Goal: Information Seeking & Learning: Learn about a topic

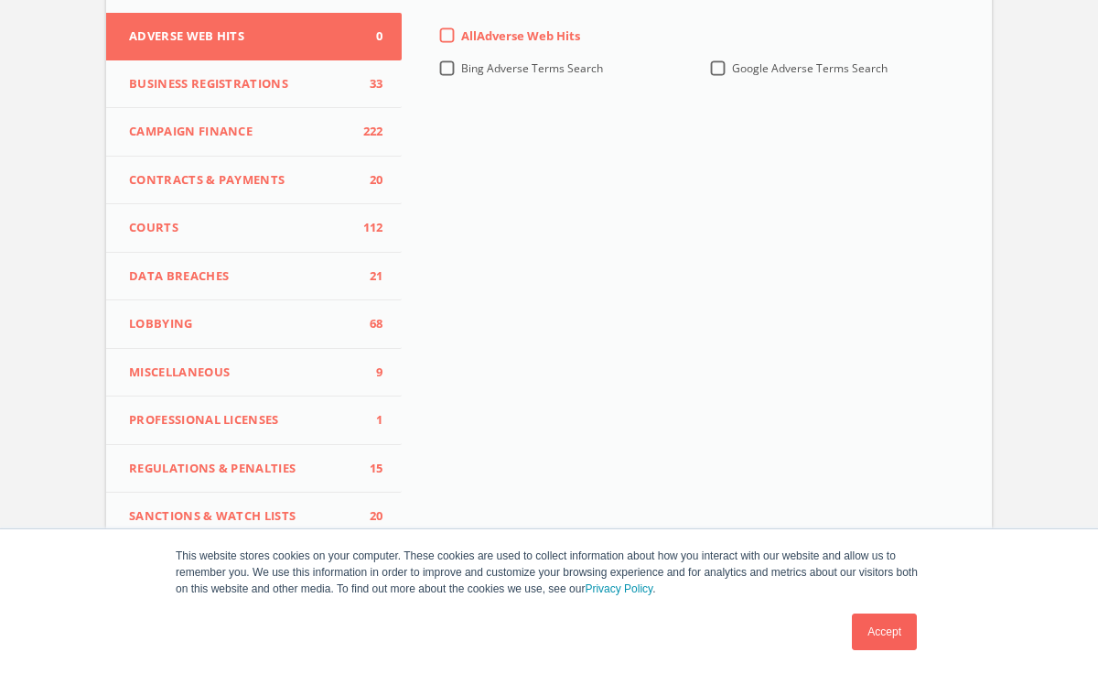
scroll to position [370, 0]
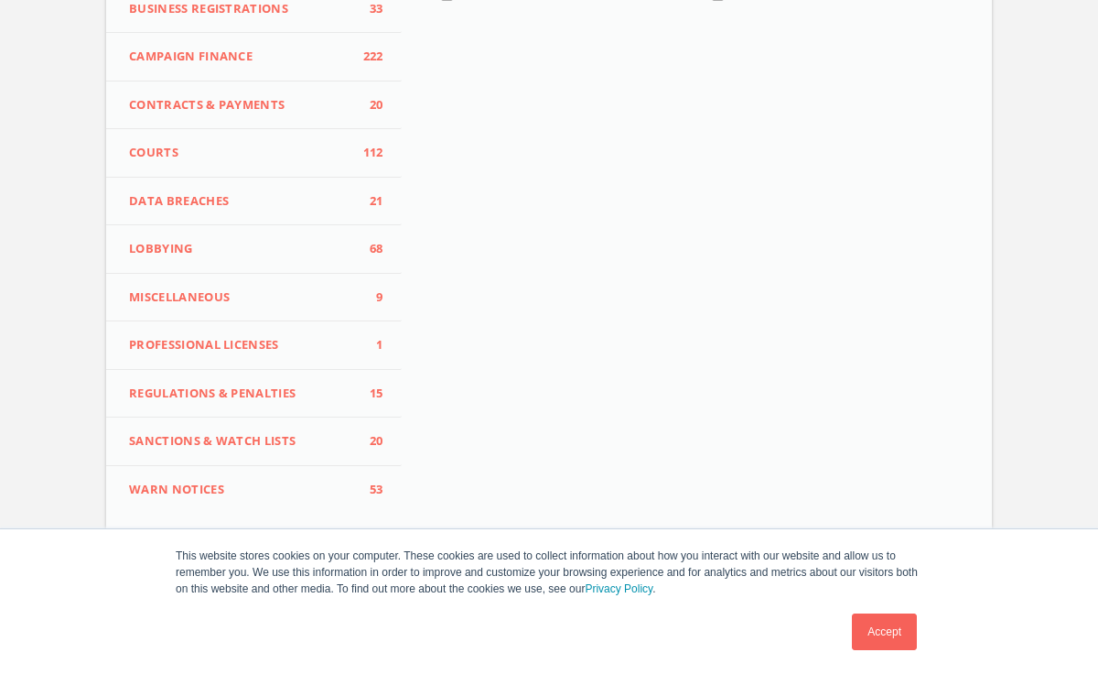
click at [375, 246] on span "68" at bounding box center [369, 249] width 27 height 18
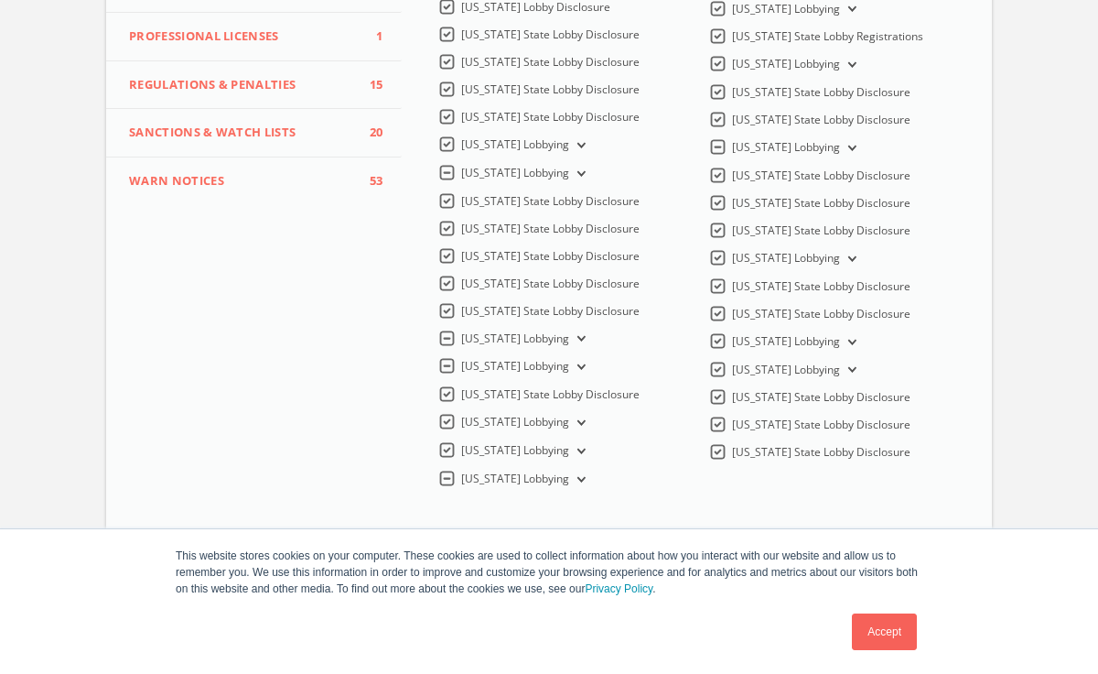
scroll to position [0, 0]
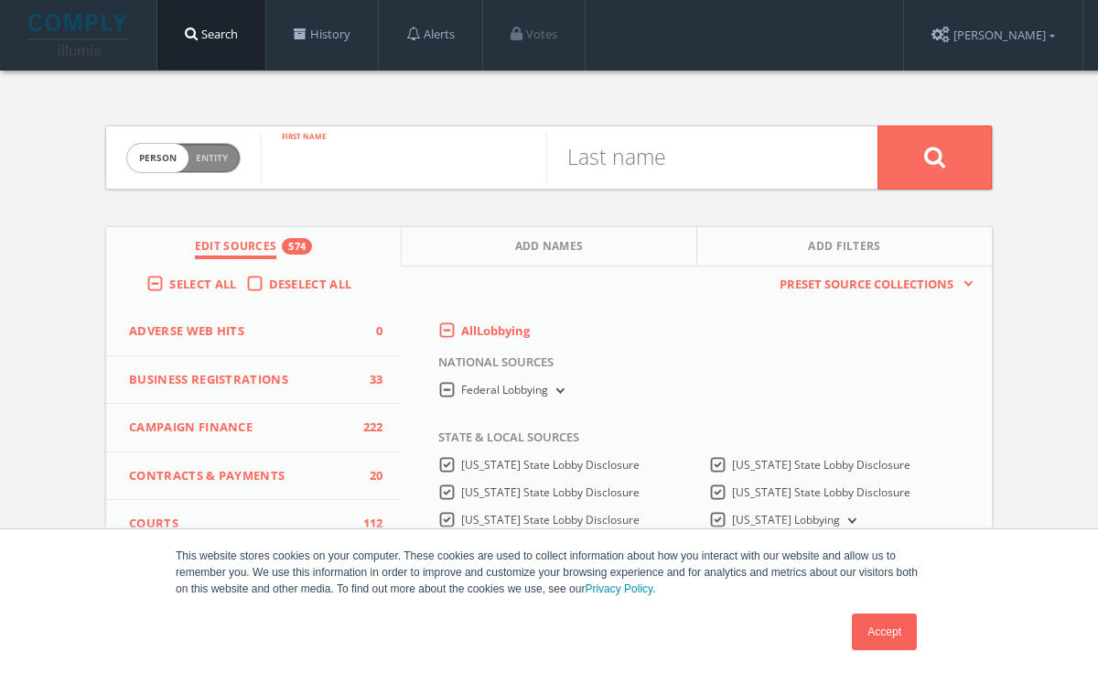
click at [426, 150] on input "text" at bounding box center [404, 158] width 286 height 48
type input "L"
click at [209, 159] on span "Entity" at bounding box center [212, 158] width 32 height 14
checkbox input "true"
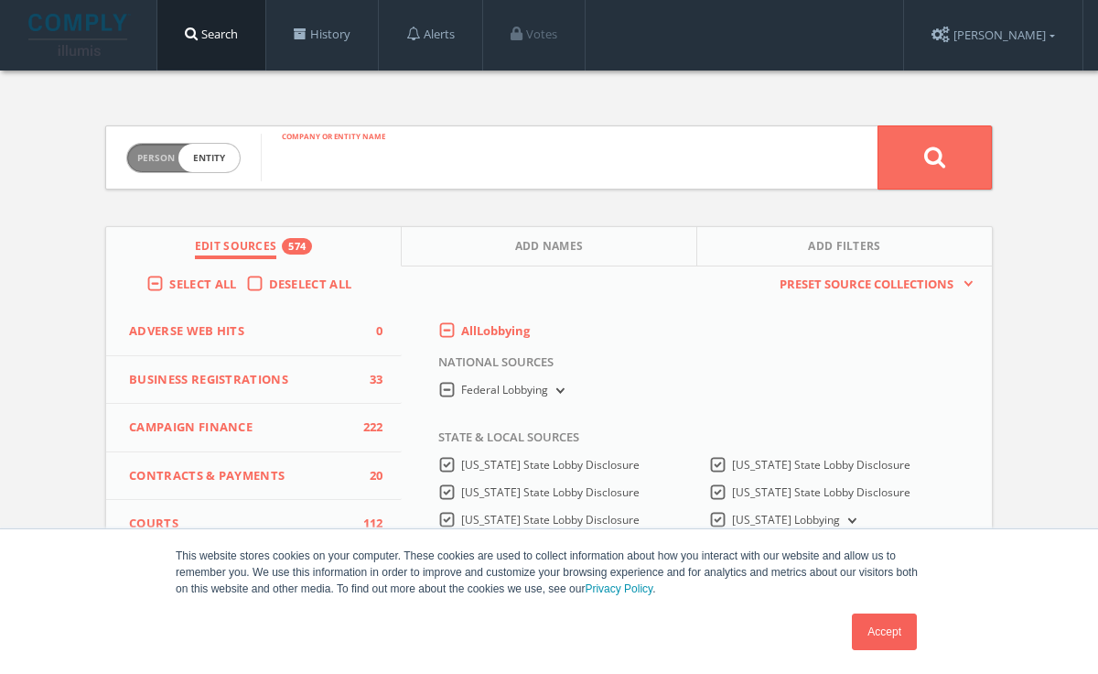
click at [379, 164] on input "text" at bounding box center [569, 158] width 617 height 48
type input "Liberty Energy Future Holdings LLC"
click at [896, 174] on button at bounding box center [935, 157] width 114 height 64
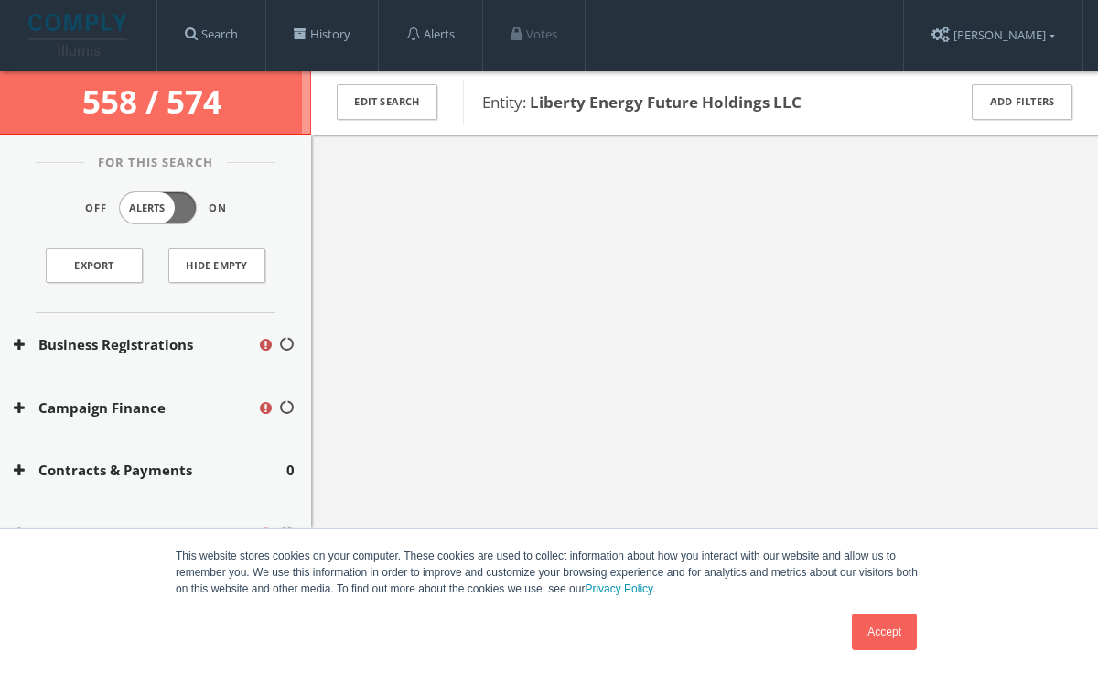
scroll to position [106, 0]
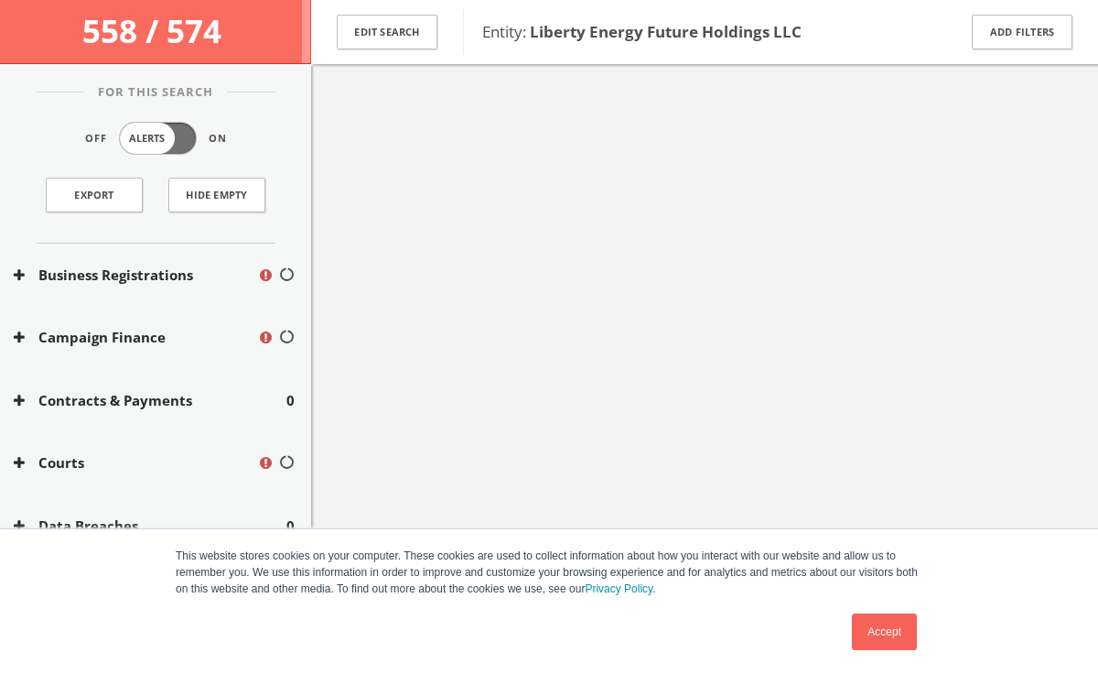
click at [888, 630] on link "Accept" at bounding box center [884, 631] width 65 height 37
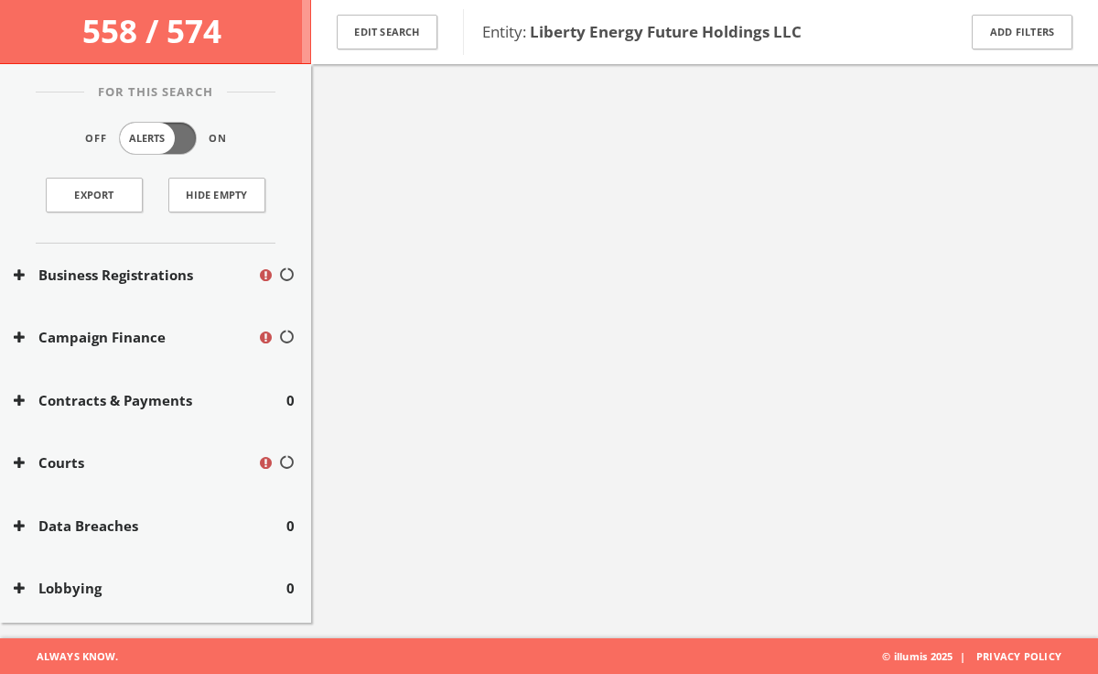
click at [17, 337] on icon at bounding box center [19, 337] width 11 height 14
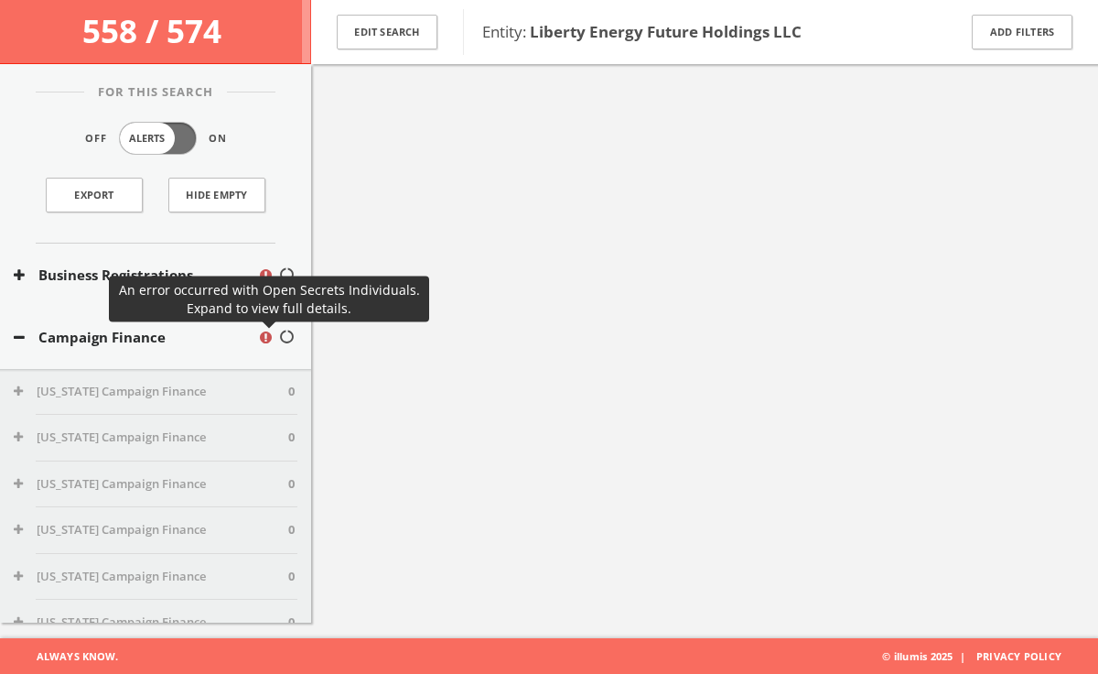
click at [265, 335] on icon at bounding box center [269, 338] width 18 height 17
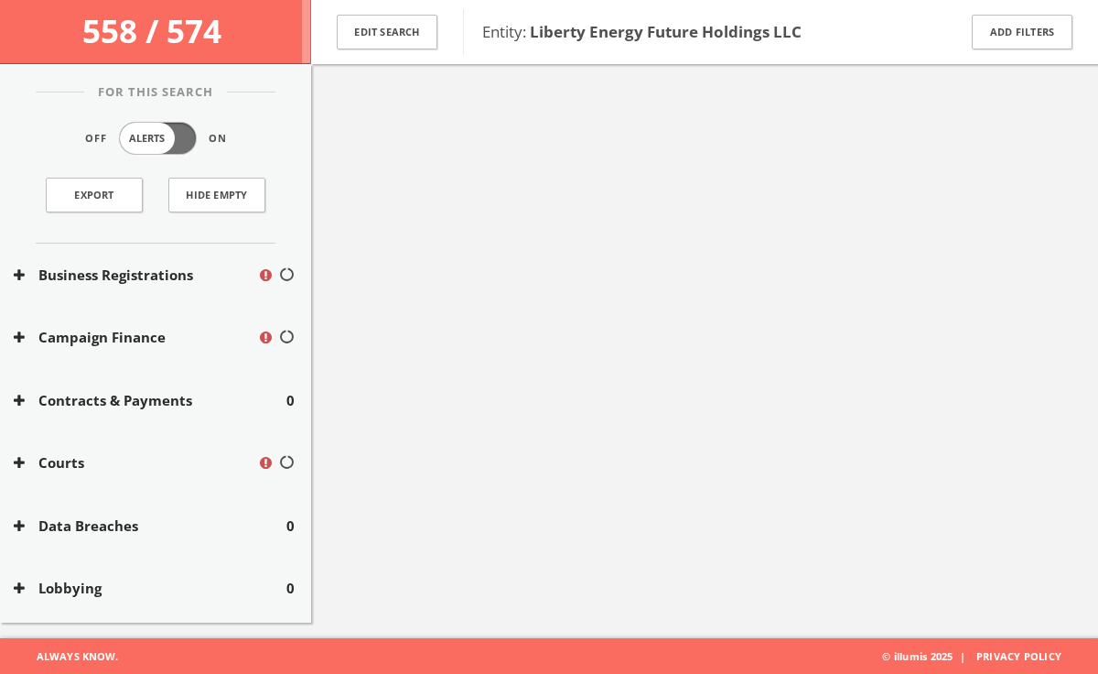
click at [265, 335] on icon at bounding box center [269, 338] width 18 height 17
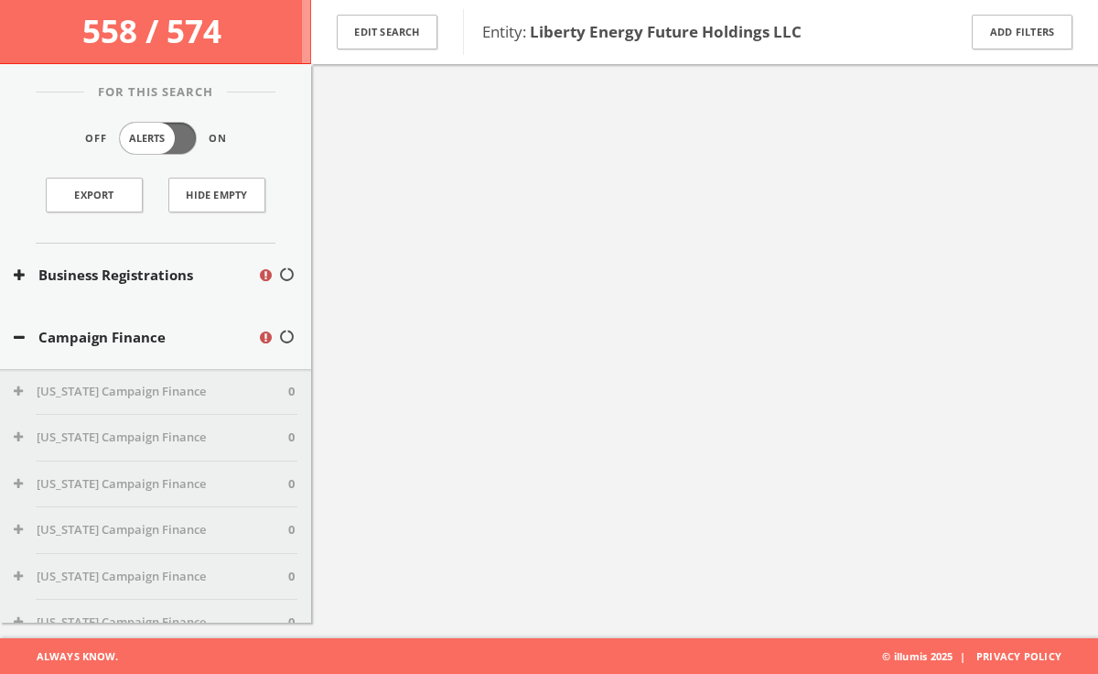
click at [134, 330] on button "Campaign Finance" at bounding box center [135, 337] width 243 height 21
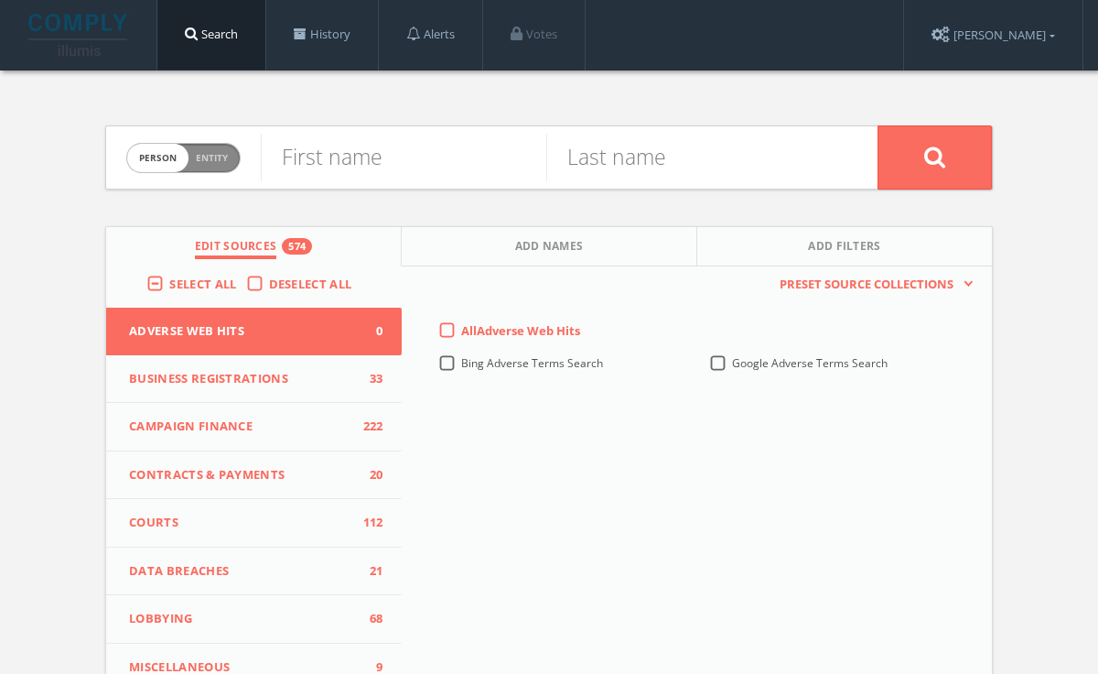
click at [199, 154] on span "Entity" at bounding box center [212, 158] width 32 height 14
checkbox input "true"
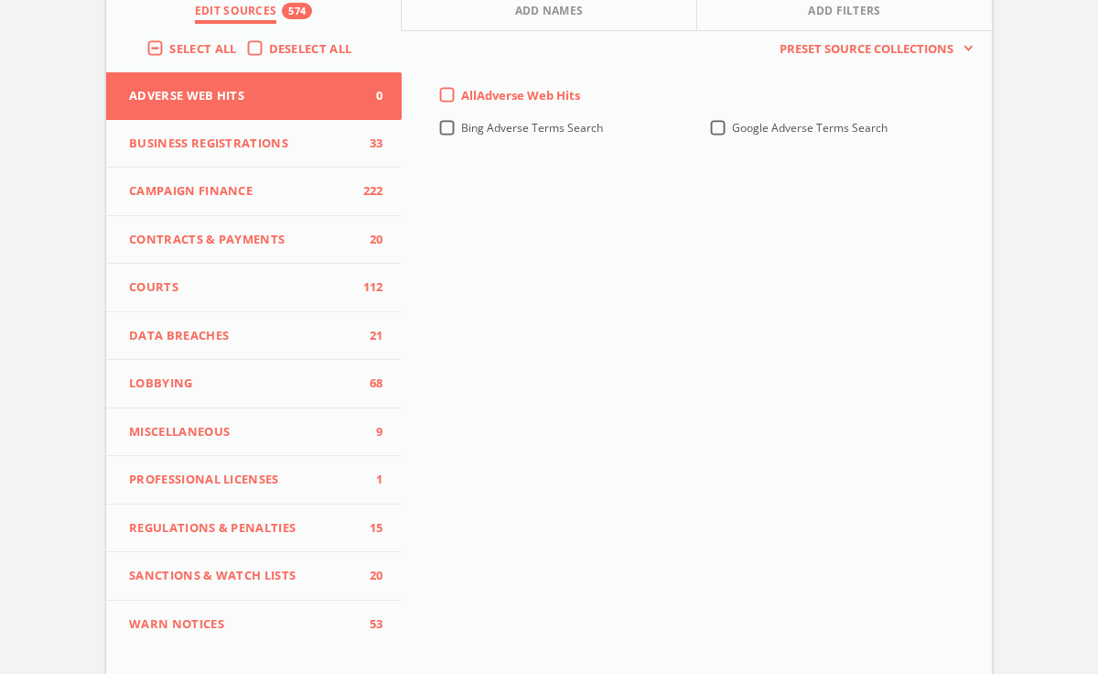
scroll to position [292, 0]
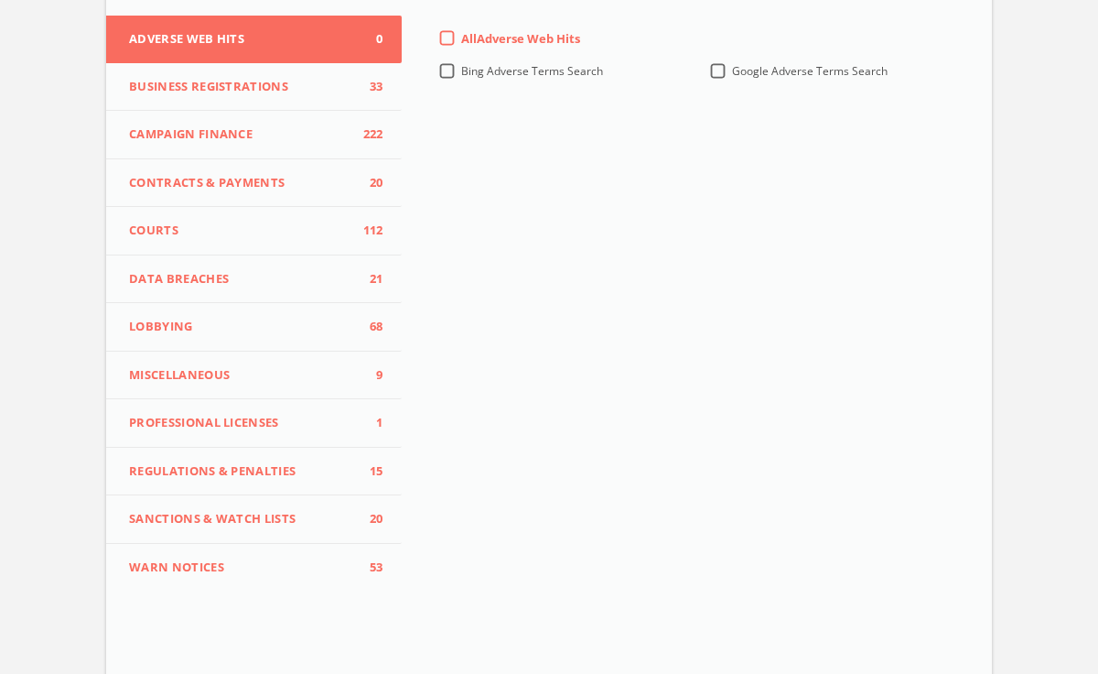
click at [369, 329] on span "68" at bounding box center [369, 327] width 27 height 18
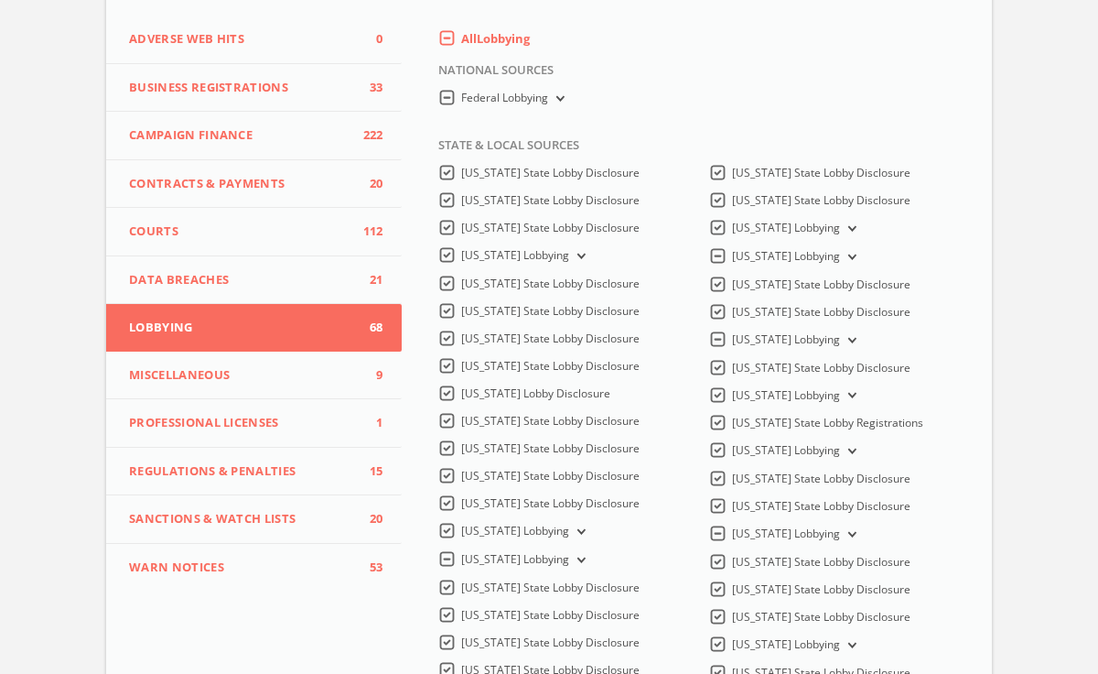
click at [514, 96] on span "Federal Lobbying" at bounding box center [504, 98] width 87 height 16
click at [0, 0] on Lobbying-all "Federal Lobbying" at bounding box center [0, 0] width 0 height 0
click at [461, 99] on label "Federal Lobbying" at bounding box center [514, 98] width 107 height 17
click at [0, 0] on Lobbying-all "Federal Lobbying" at bounding box center [0, 0] width 0 height 0
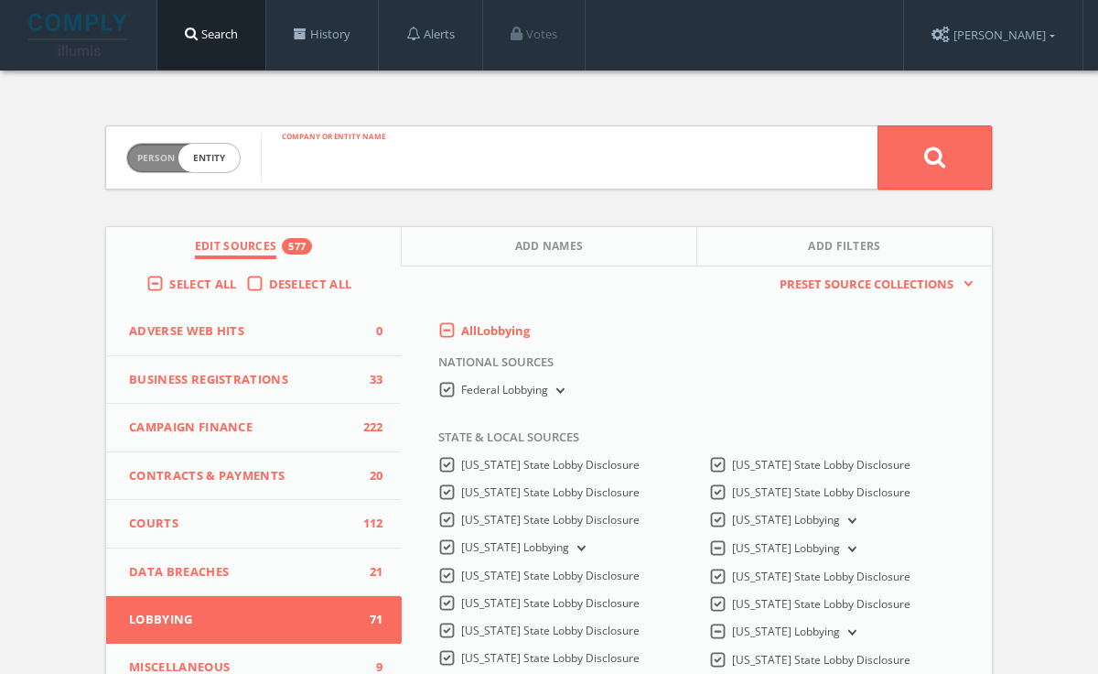
click at [513, 147] on input "text" at bounding box center [569, 158] width 617 height 48
type input "Liberty Energy"
click at [950, 153] on button at bounding box center [935, 157] width 114 height 64
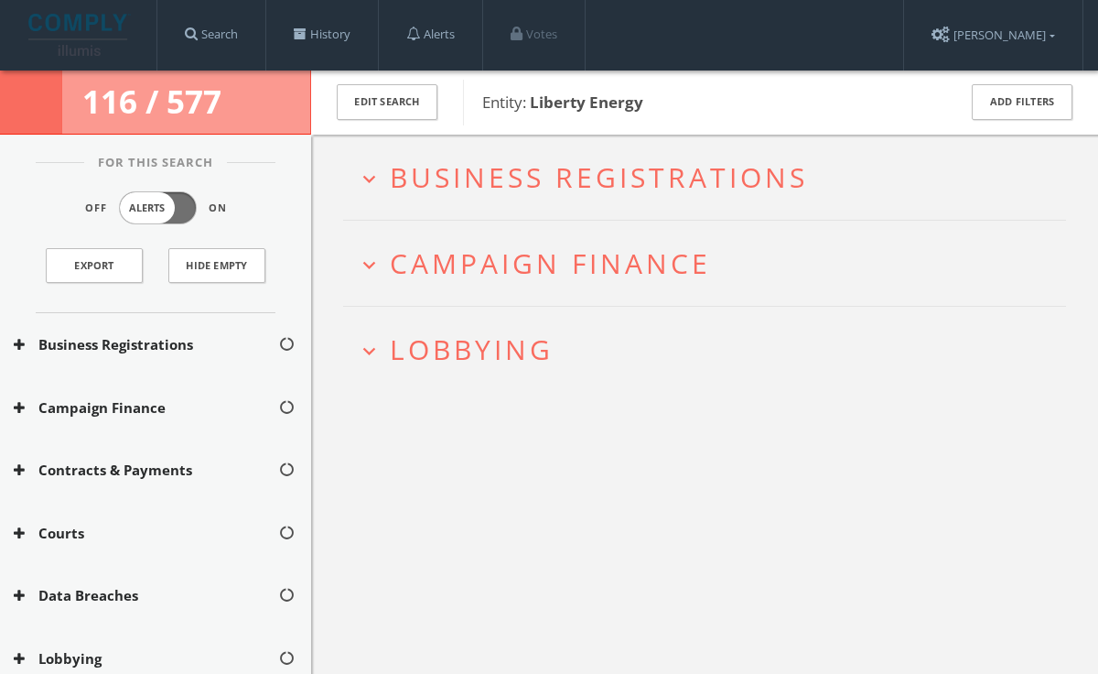
click at [453, 348] on span "Lobbying" at bounding box center [472, 349] width 164 height 38
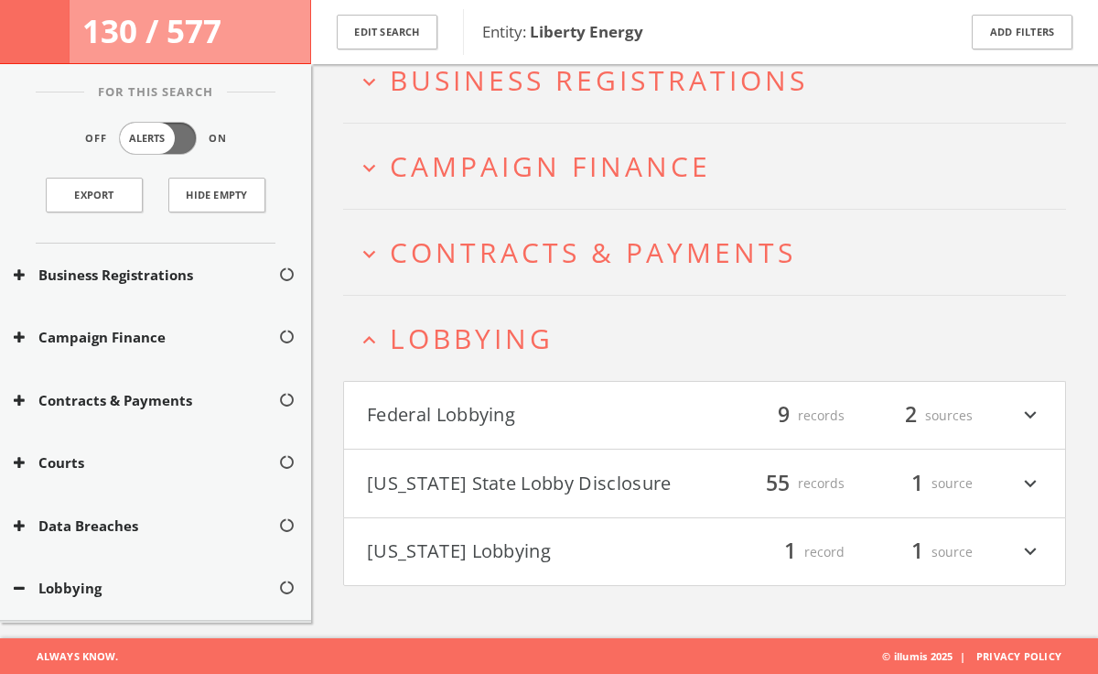
click at [494, 418] on button "Federal Lobbying" at bounding box center [536, 415] width 338 height 31
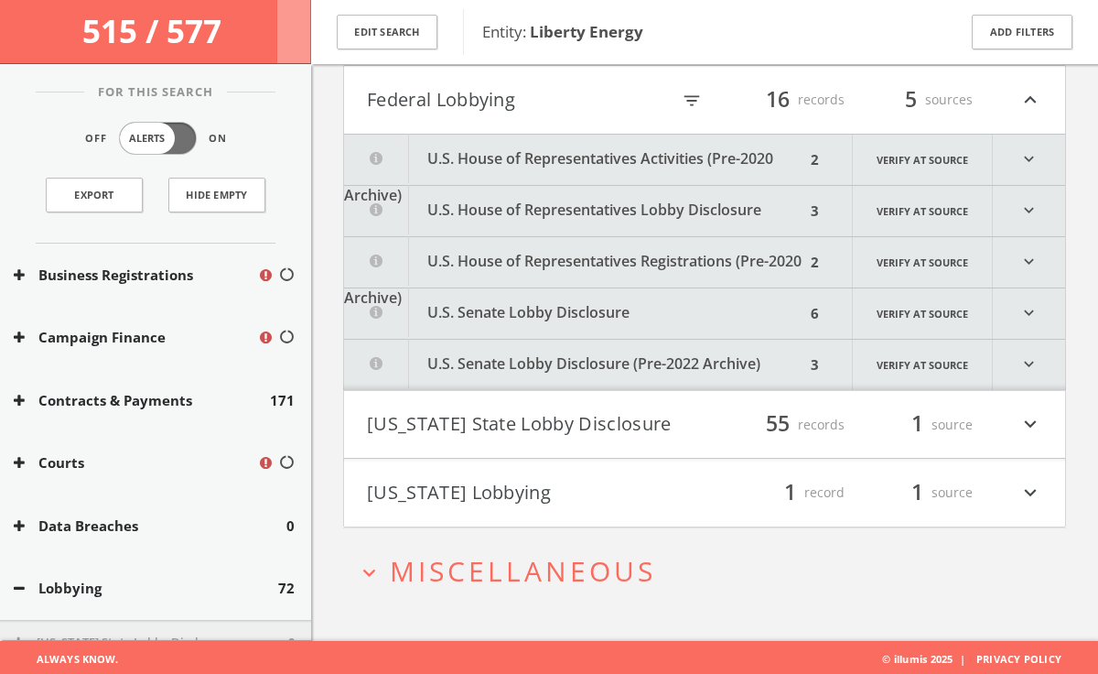
scroll to position [508, 0]
click at [1008, 163] on icon "expand_more" at bounding box center [1029, 160] width 72 height 50
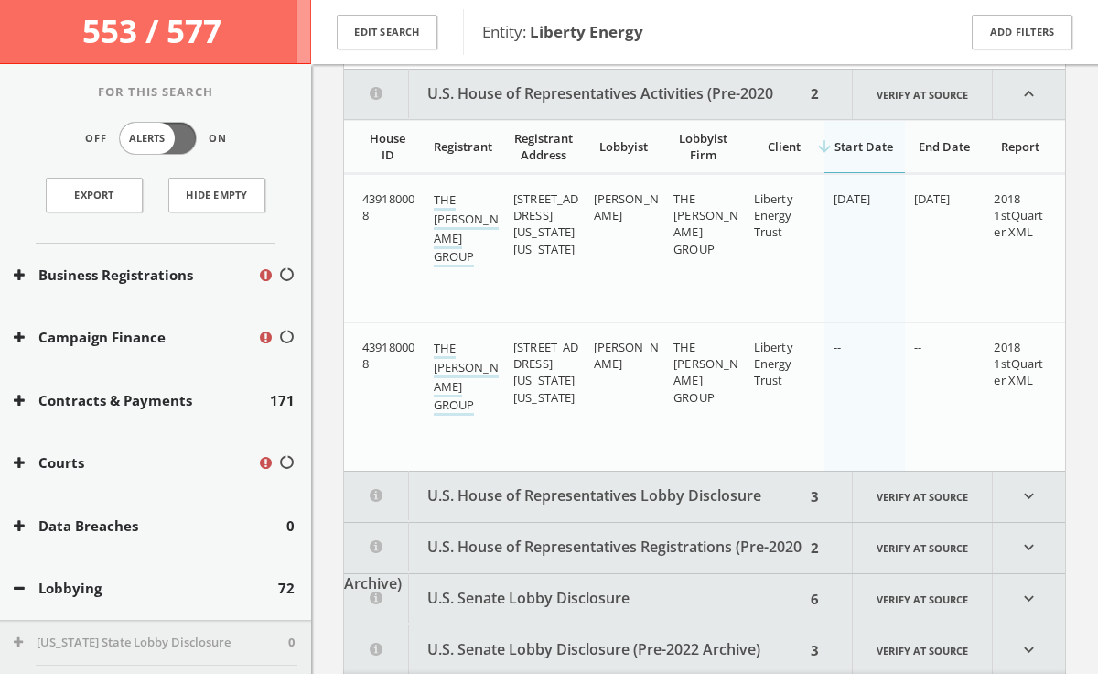
scroll to position [577, 0]
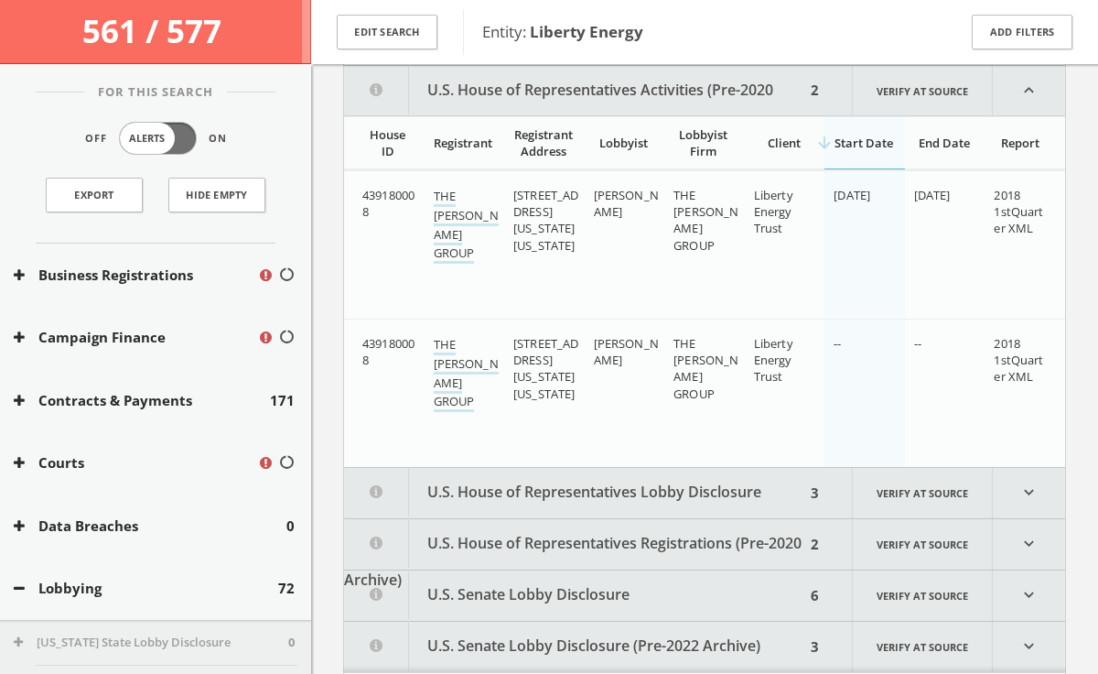
click at [524, 490] on button "U.S. House of Representatives Lobby Disclosure" at bounding box center [574, 493] width 461 height 50
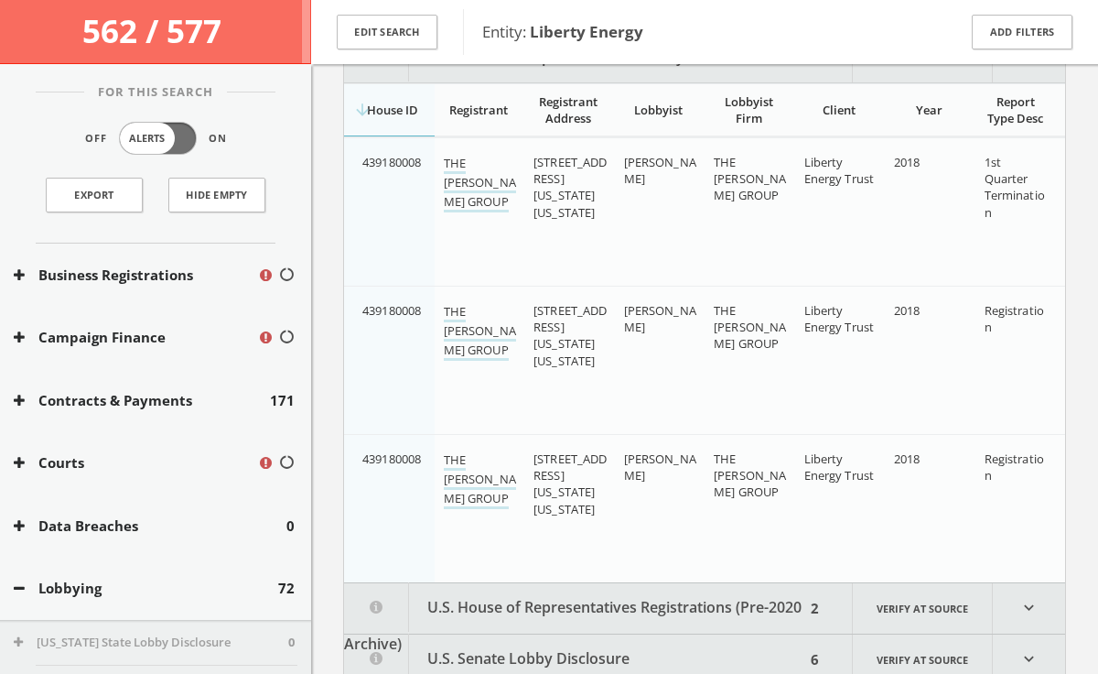
scroll to position [1025, 0]
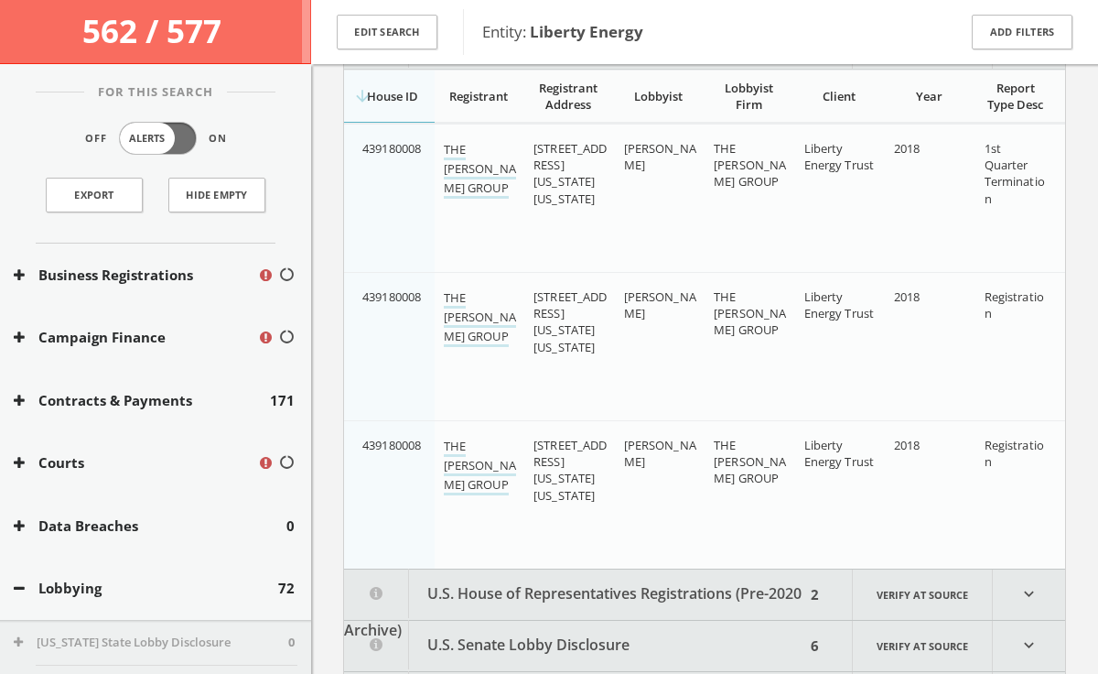
click at [664, 587] on button "U.S. House of Representatives Registrations (Pre-2020 Archive)" at bounding box center [574, 594] width 461 height 50
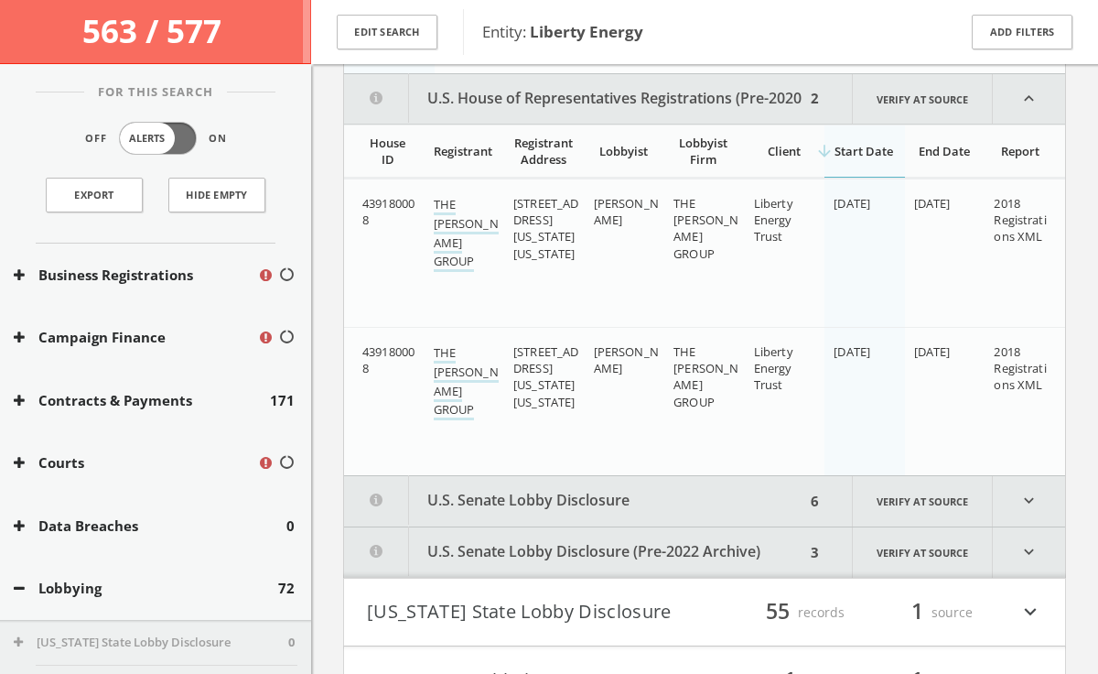
scroll to position [1529, 0]
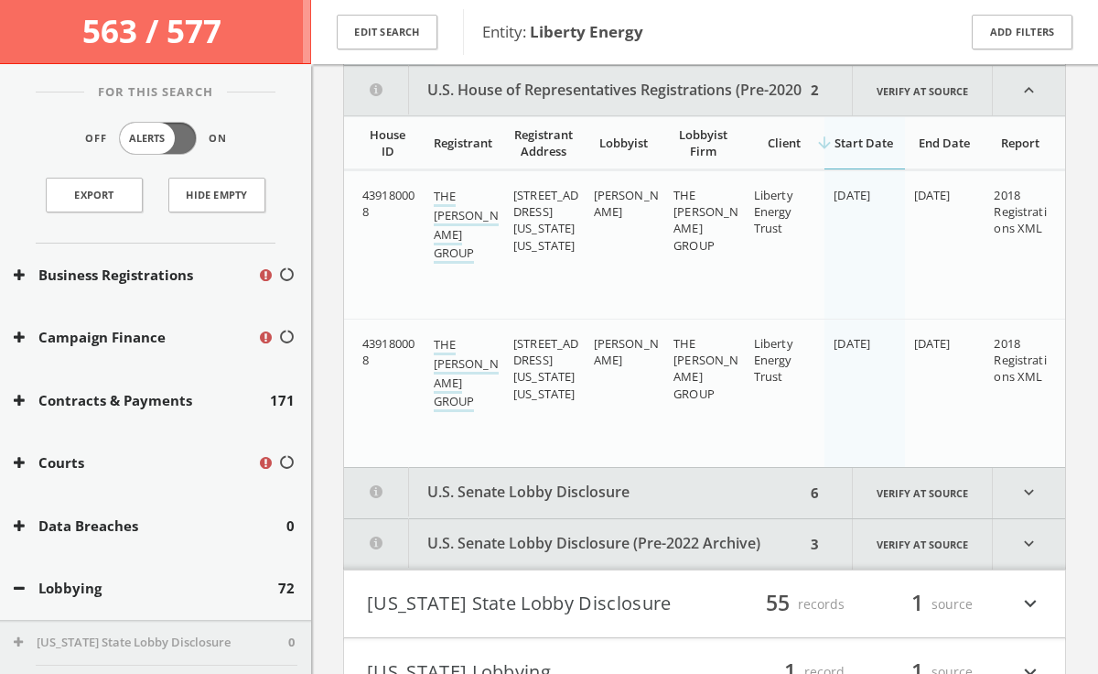
click at [1034, 95] on icon "expand_less" at bounding box center [1029, 90] width 72 height 49
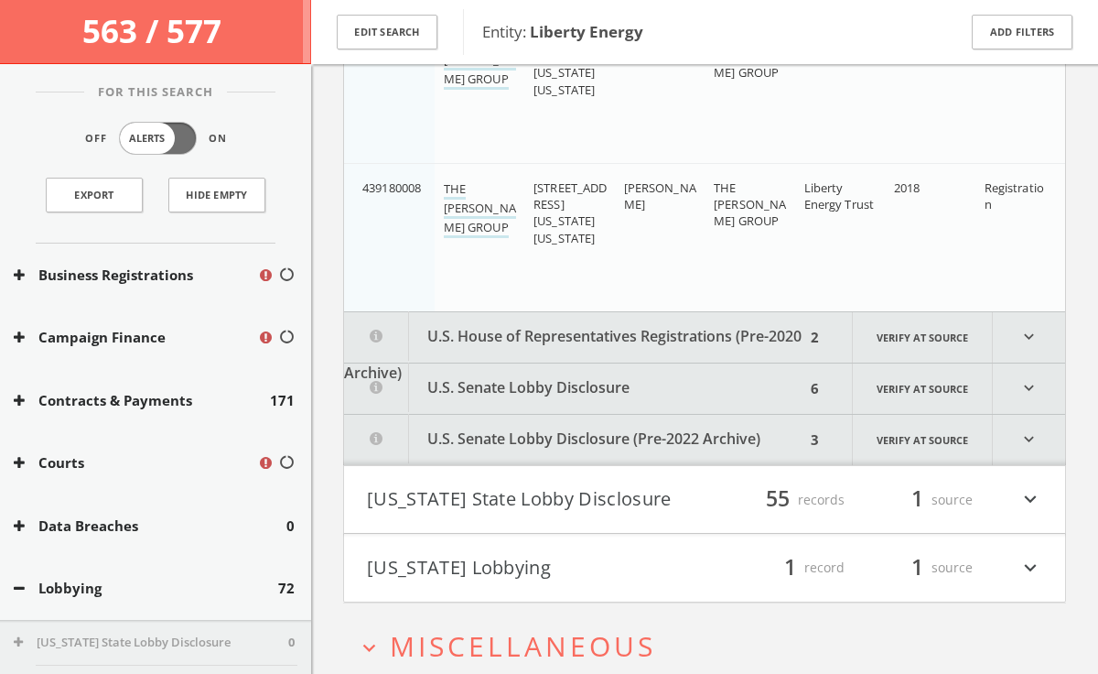
click at [135, 341] on button "Campaign Finance" at bounding box center [135, 337] width 243 height 21
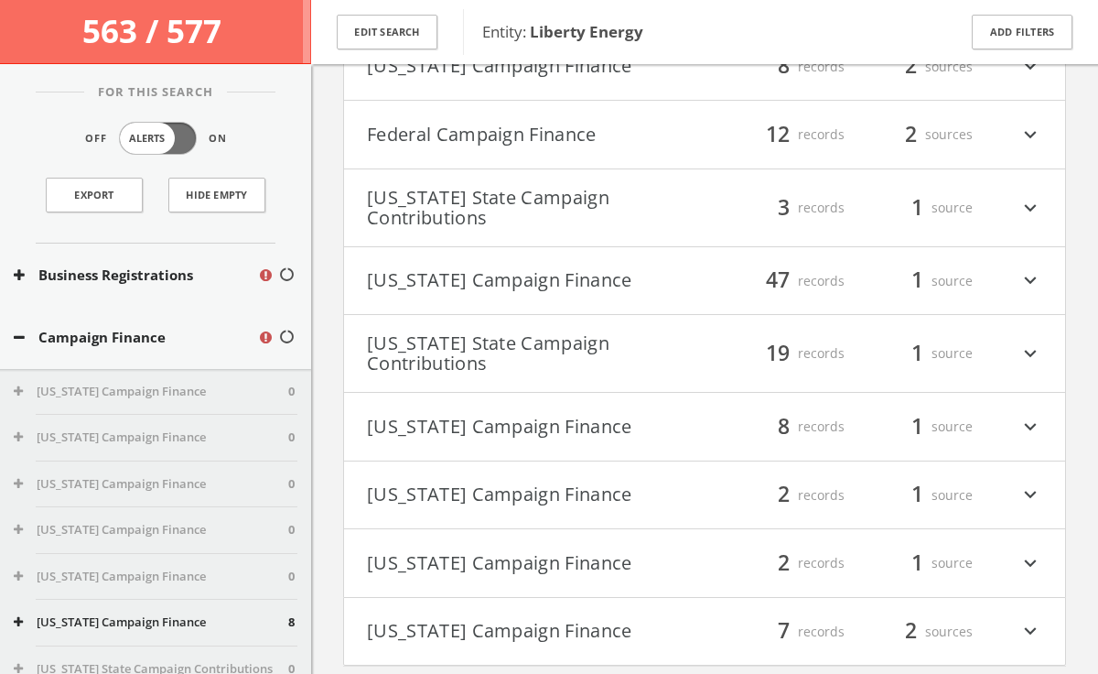
scroll to position [332, 0]
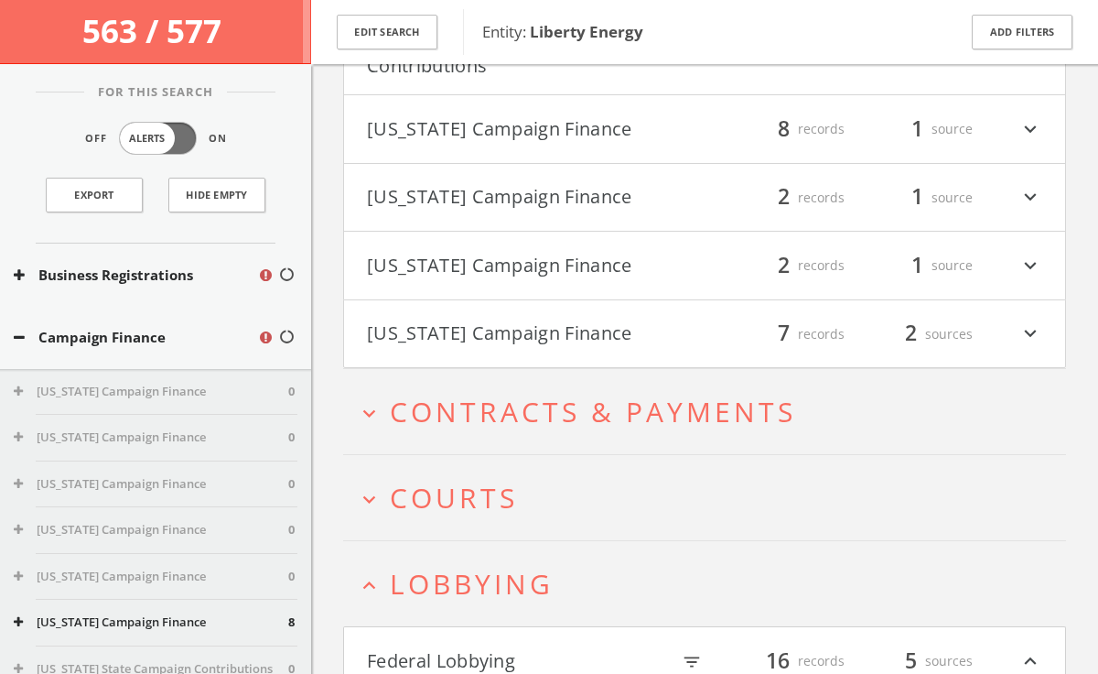
click at [484, 338] on button "[US_STATE] Campaign Finance" at bounding box center [536, 334] width 338 height 31
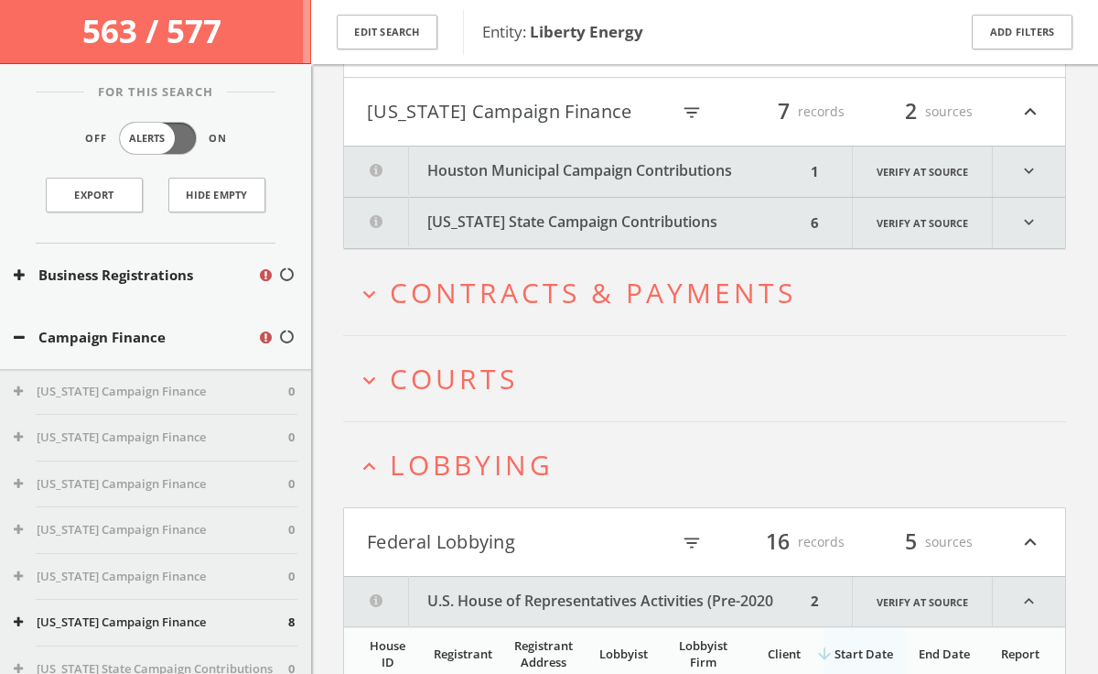
scroll to position [816, 0]
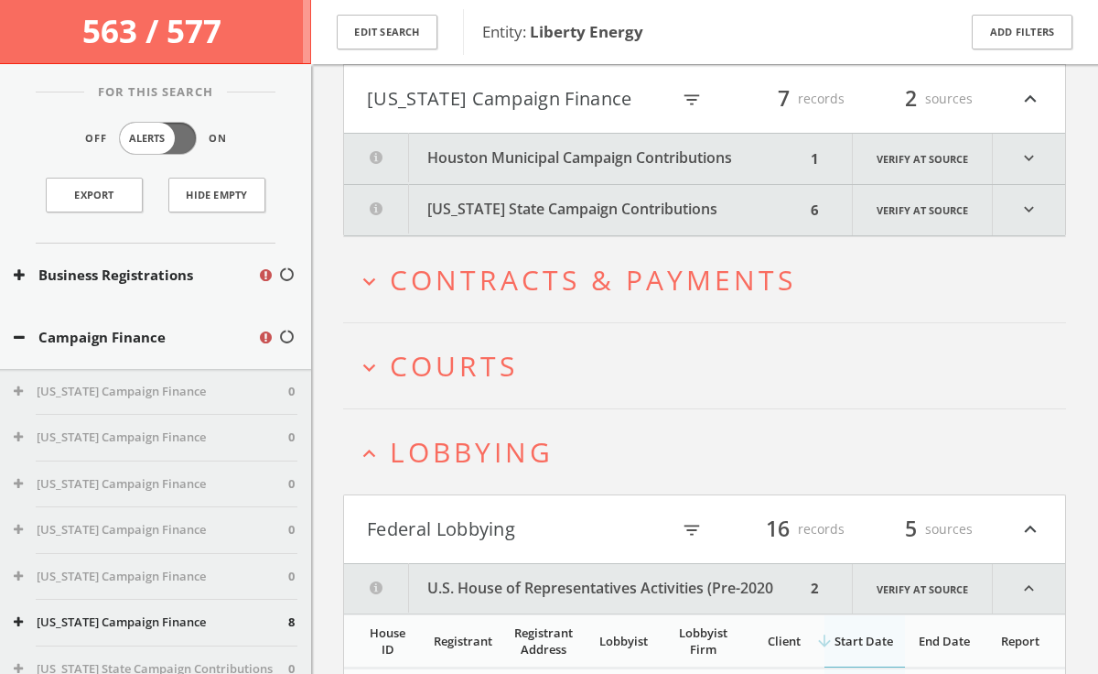
click at [546, 160] on button "Houston Municipal Campaign Contributions" at bounding box center [574, 159] width 461 height 50
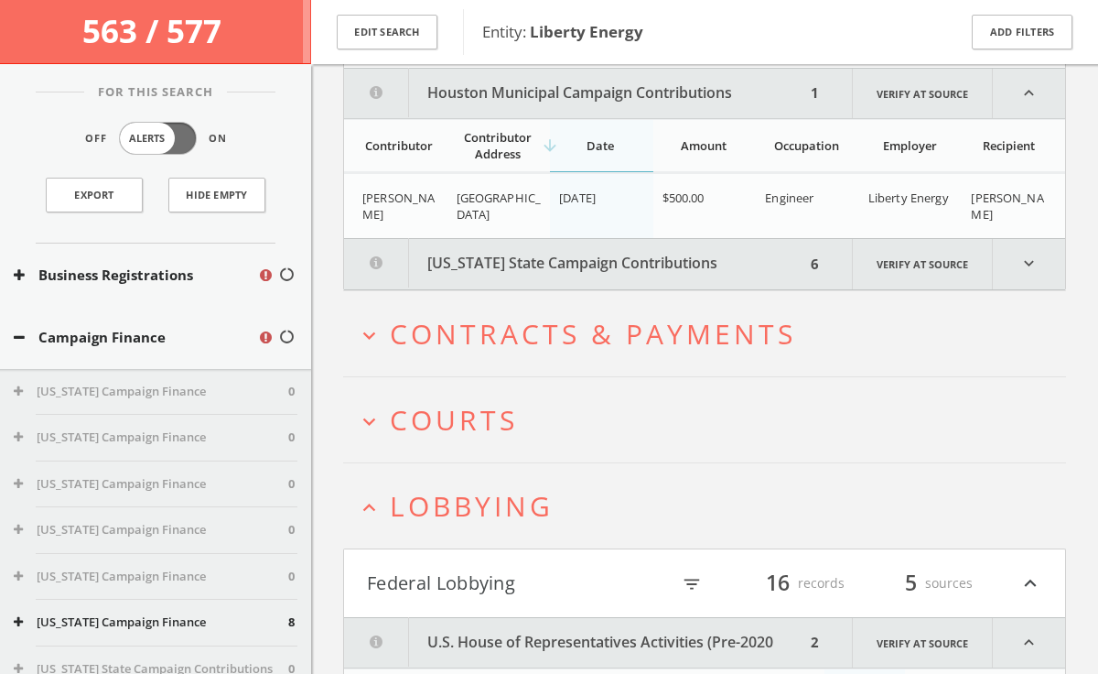
scroll to position [884, 0]
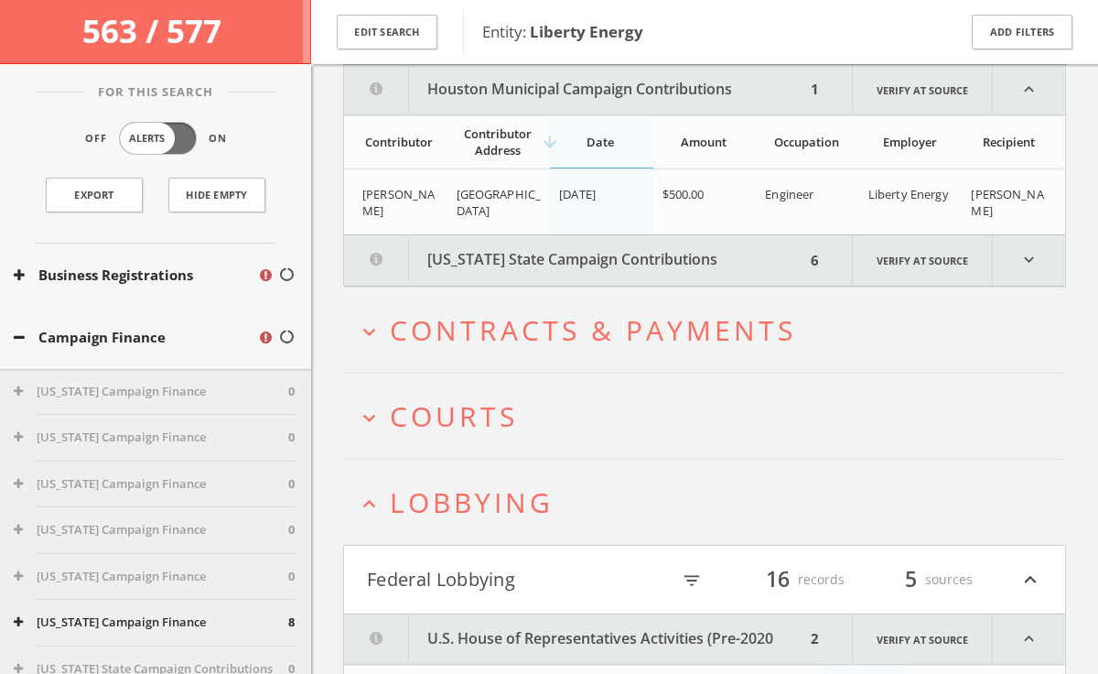
click at [468, 256] on button "[US_STATE] State Campaign Contributions" at bounding box center [574, 260] width 461 height 50
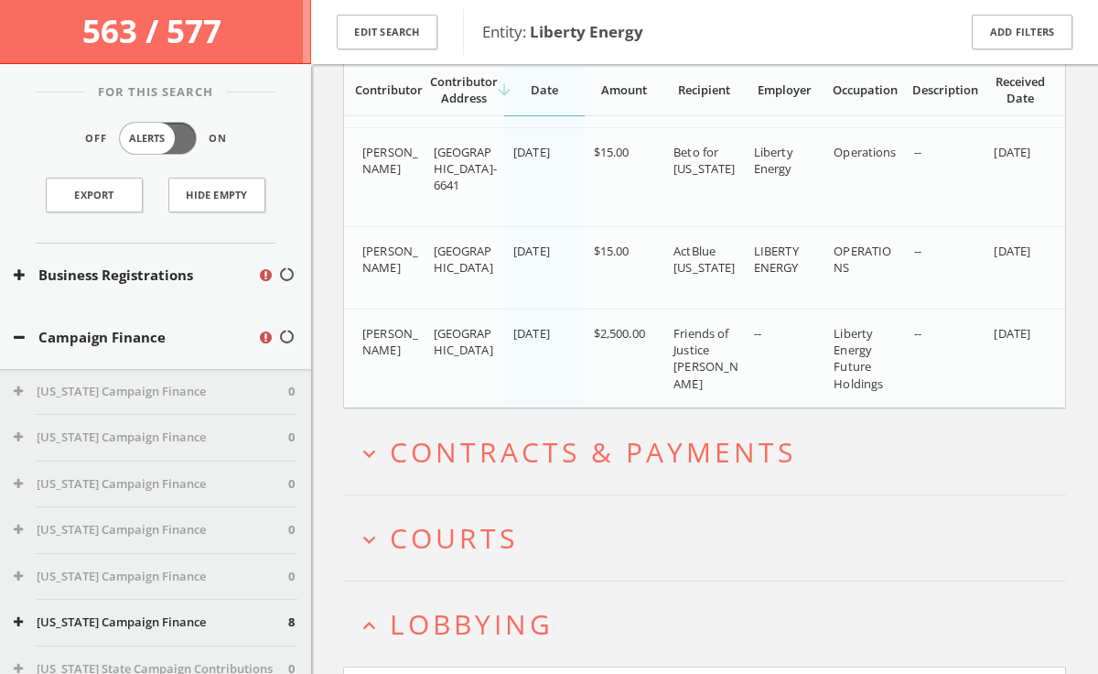
scroll to position [1411, 0]
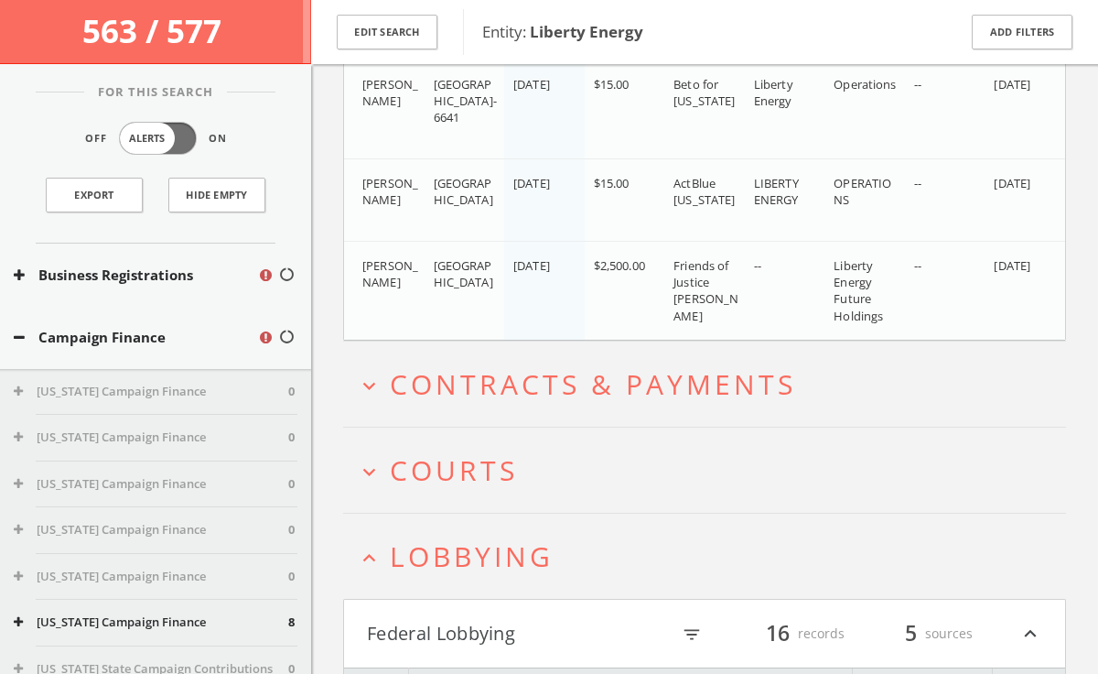
click at [608, 381] on span "Contracts & Payments" at bounding box center [593, 384] width 406 height 38
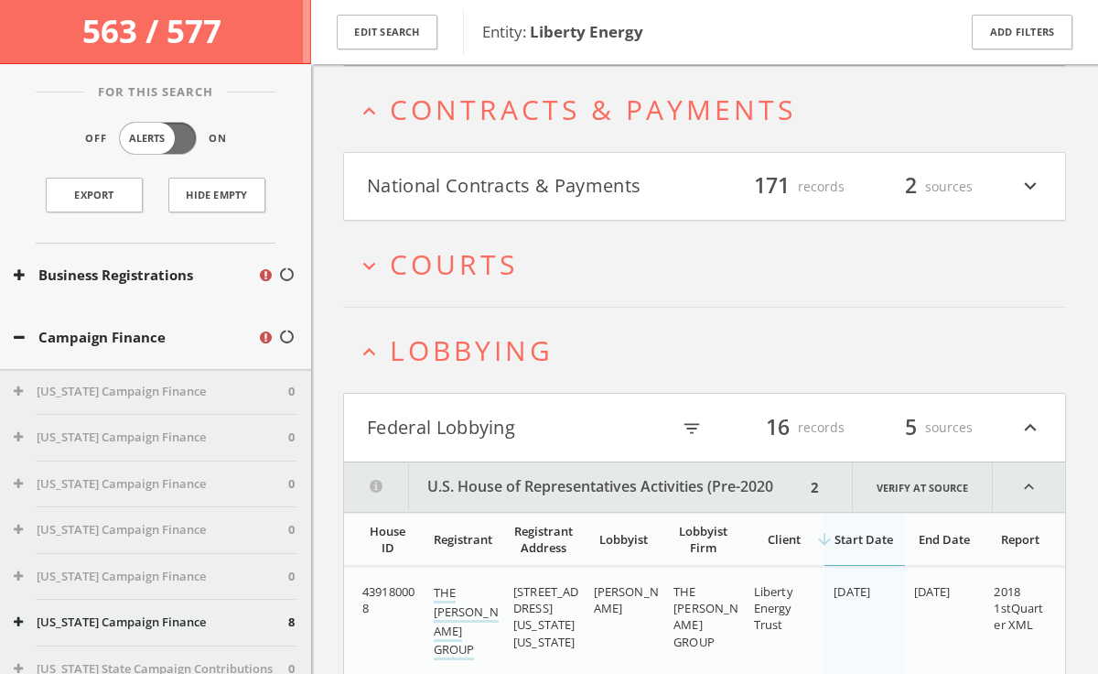
scroll to position [1688, 0]
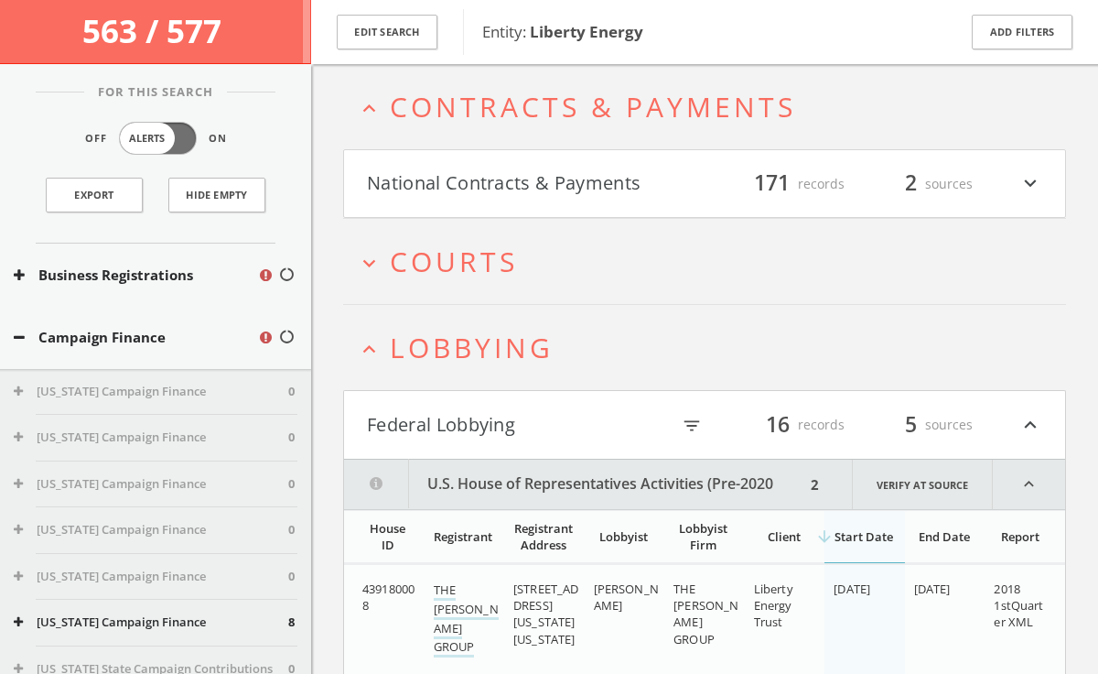
click at [560, 263] on button "expand_more Courts" at bounding box center [711, 261] width 709 height 30
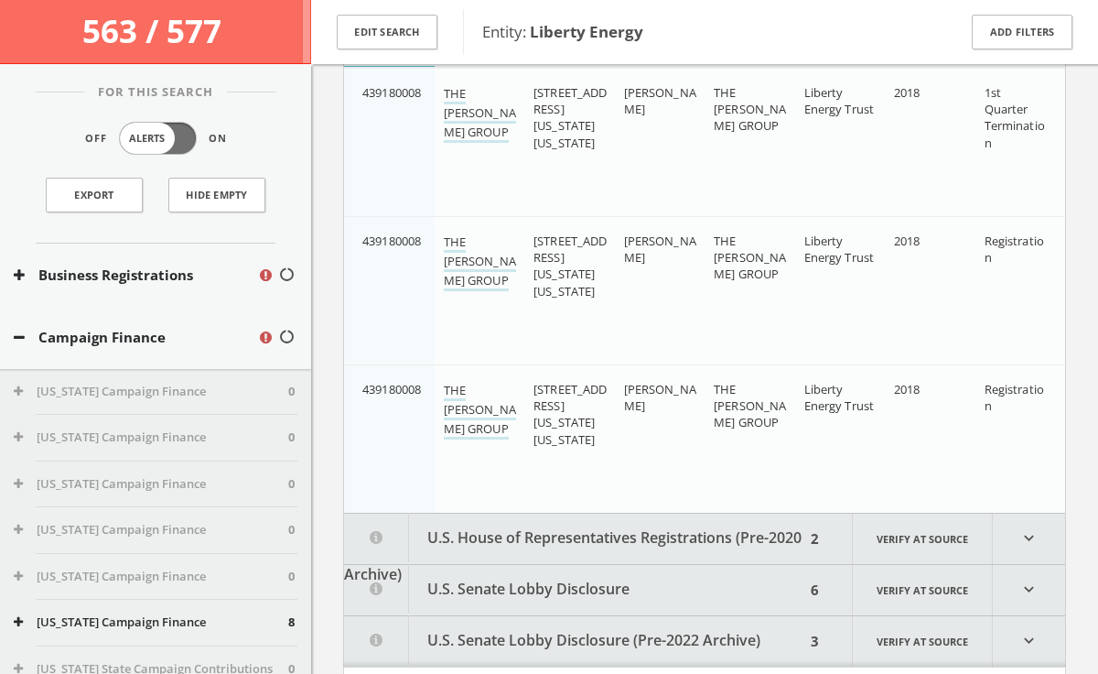
scroll to position [3071, 0]
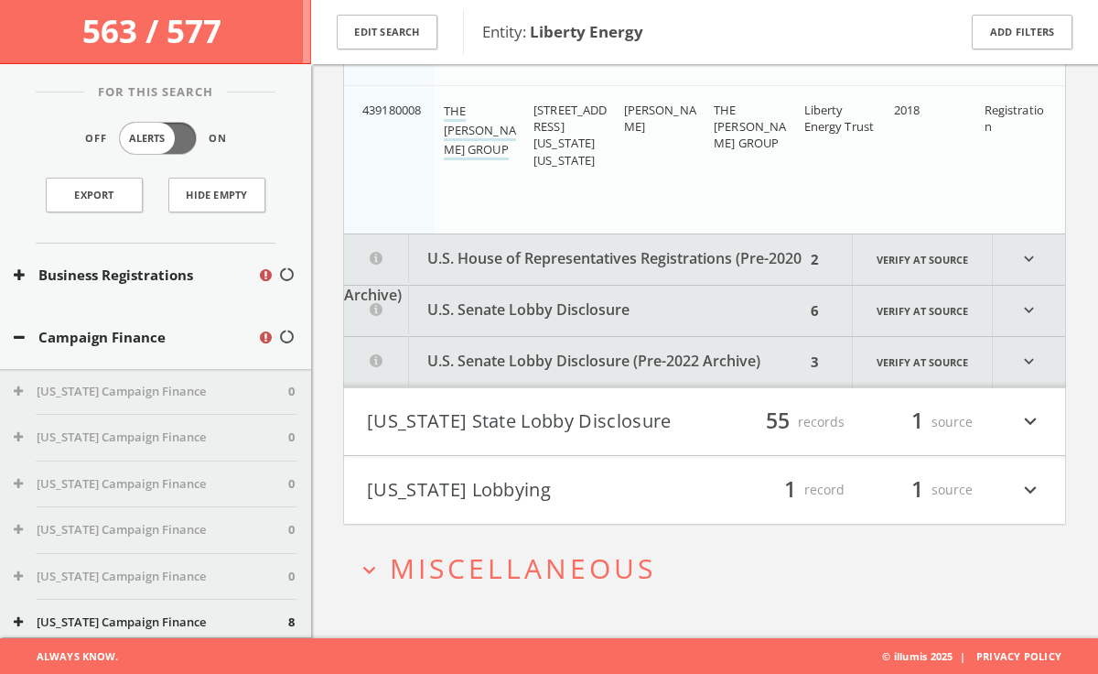
click at [538, 478] on button "[US_STATE] Lobbying" at bounding box center [536, 489] width 338 height 31
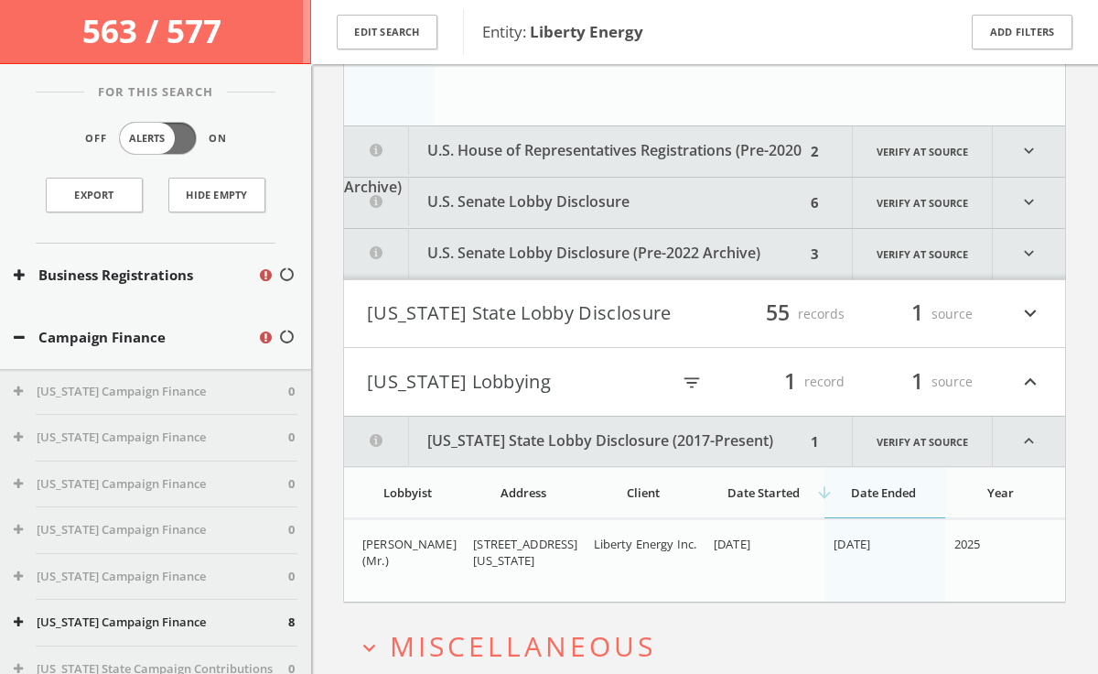
scroll to position [3257, 0]
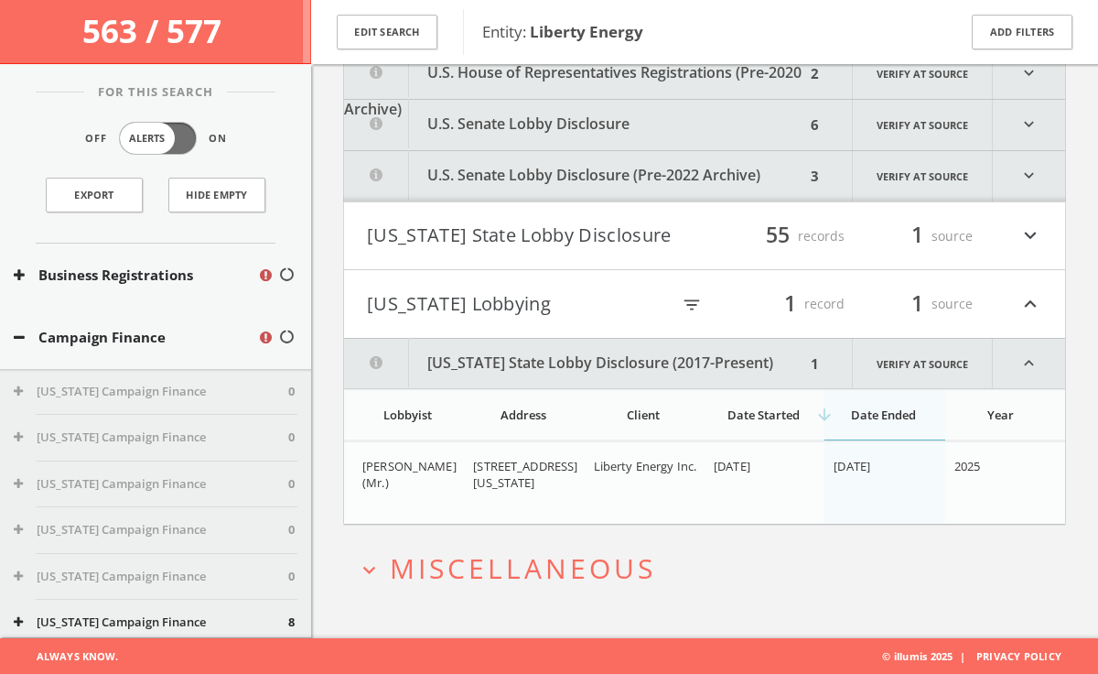
click at [564, 245] on button "[US_STATE] State Lobby Disclosure" at bounding box center [536, 236] width 338 height 31
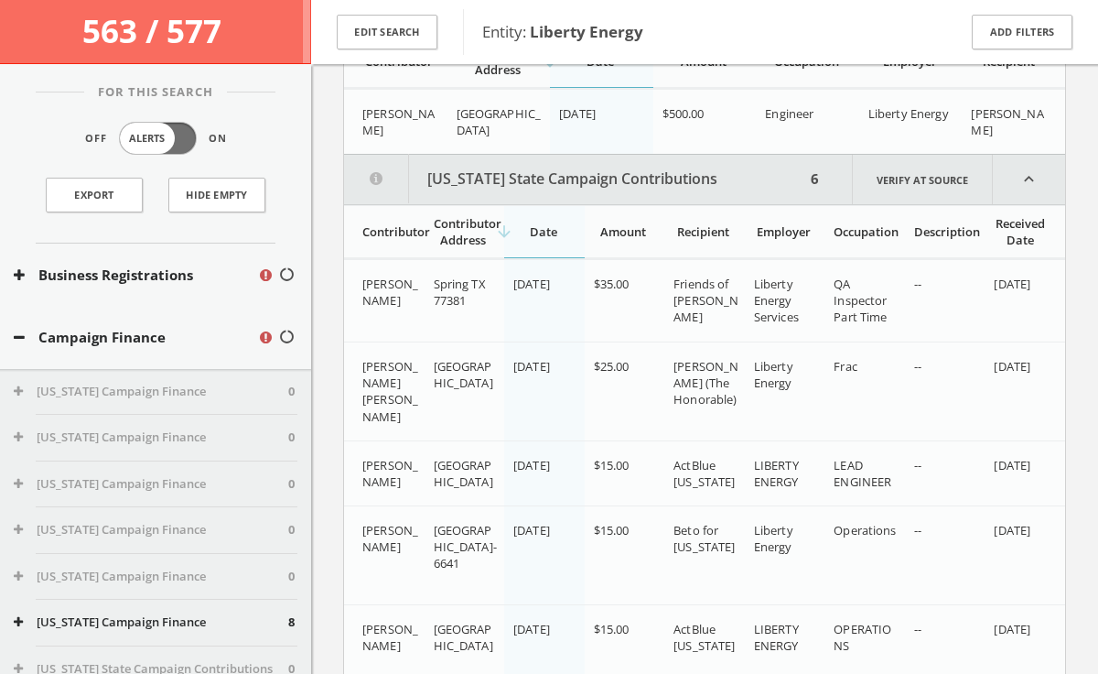
scroll to position [0, 0]
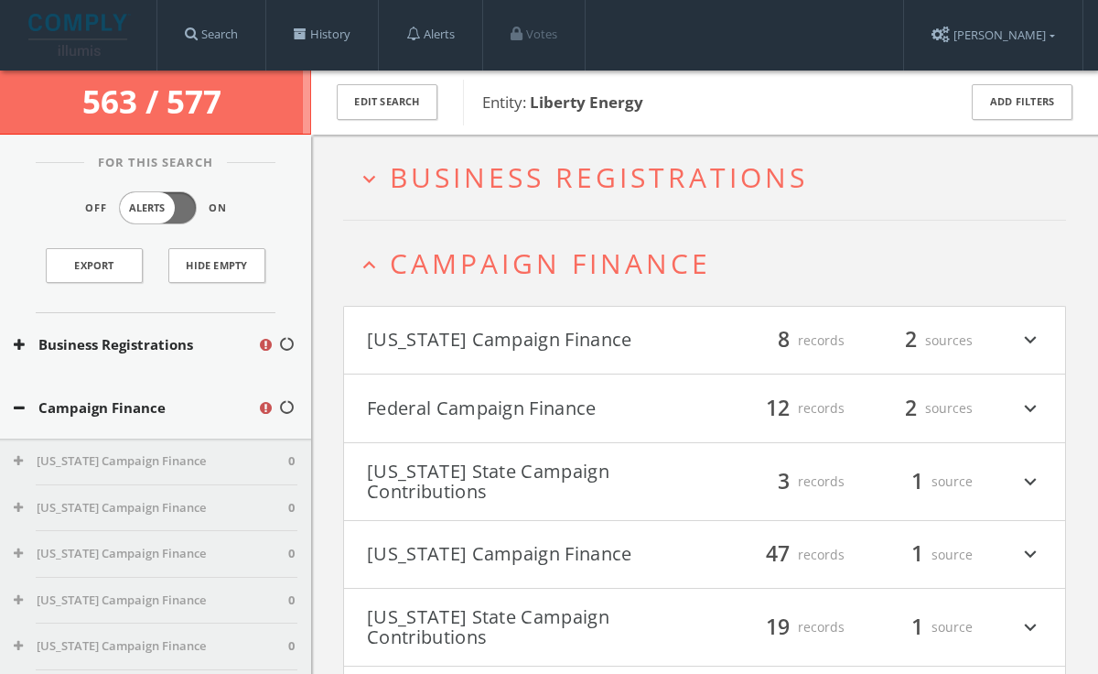
click at [689, 415] on button "Federal Campaign Finance" at bounding box center [536, 408] width 338 height 31
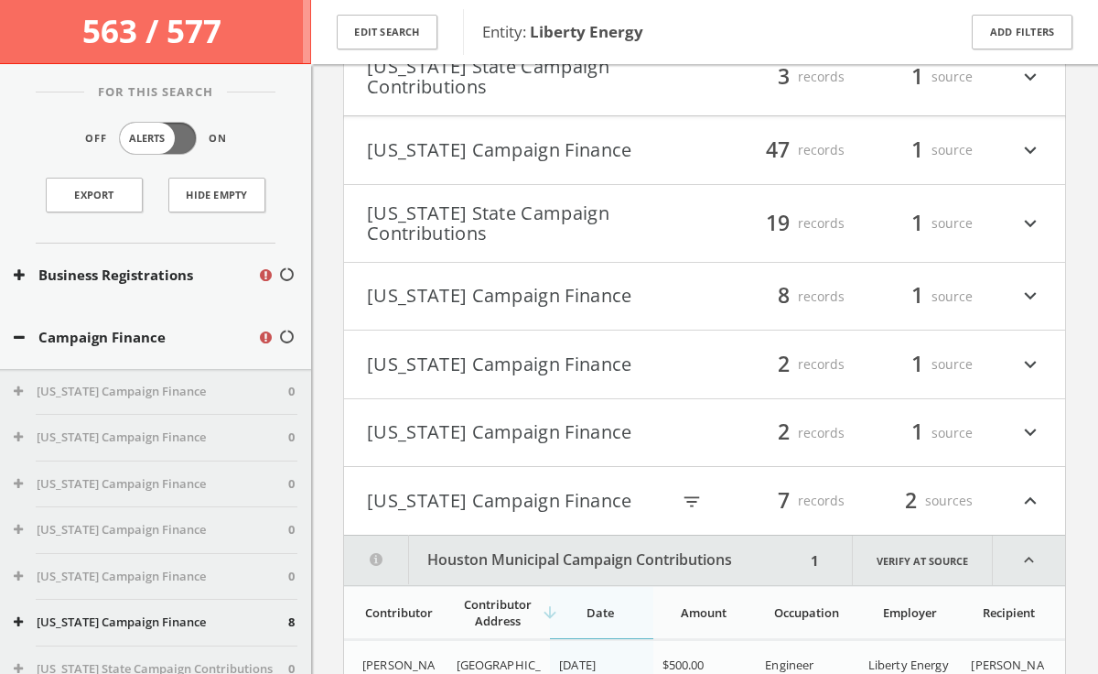
scroll to position [570, 0]
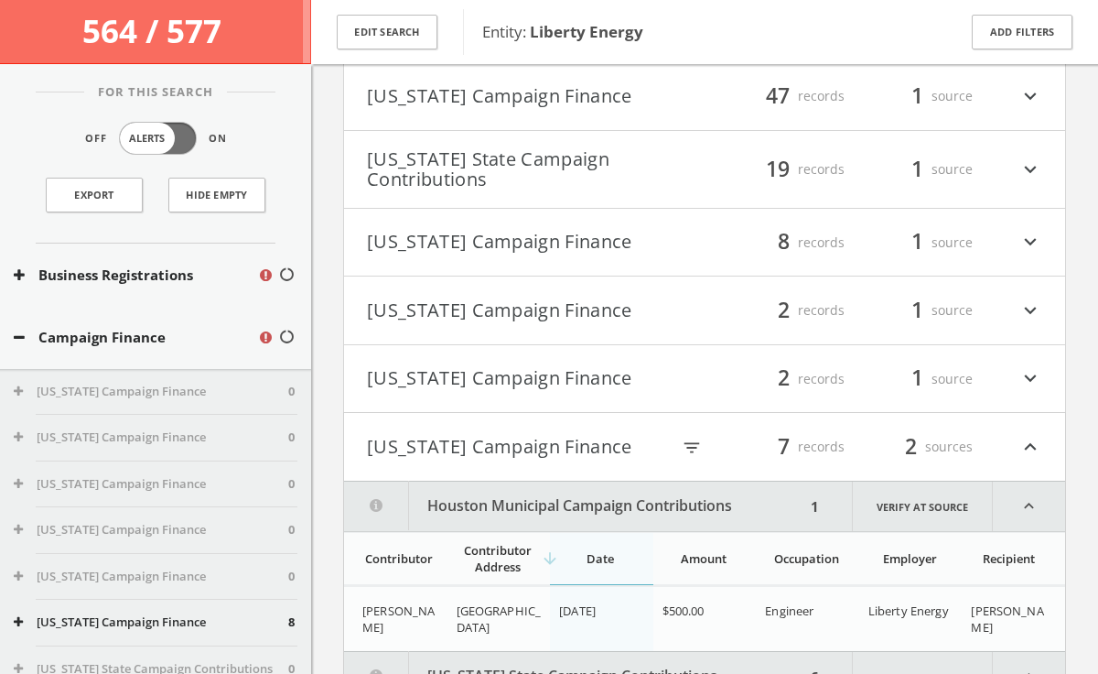
click at [598, 305] on button "[US_STATE] Campaign Finance" at bounding box center [536, 310] width 338 height 31
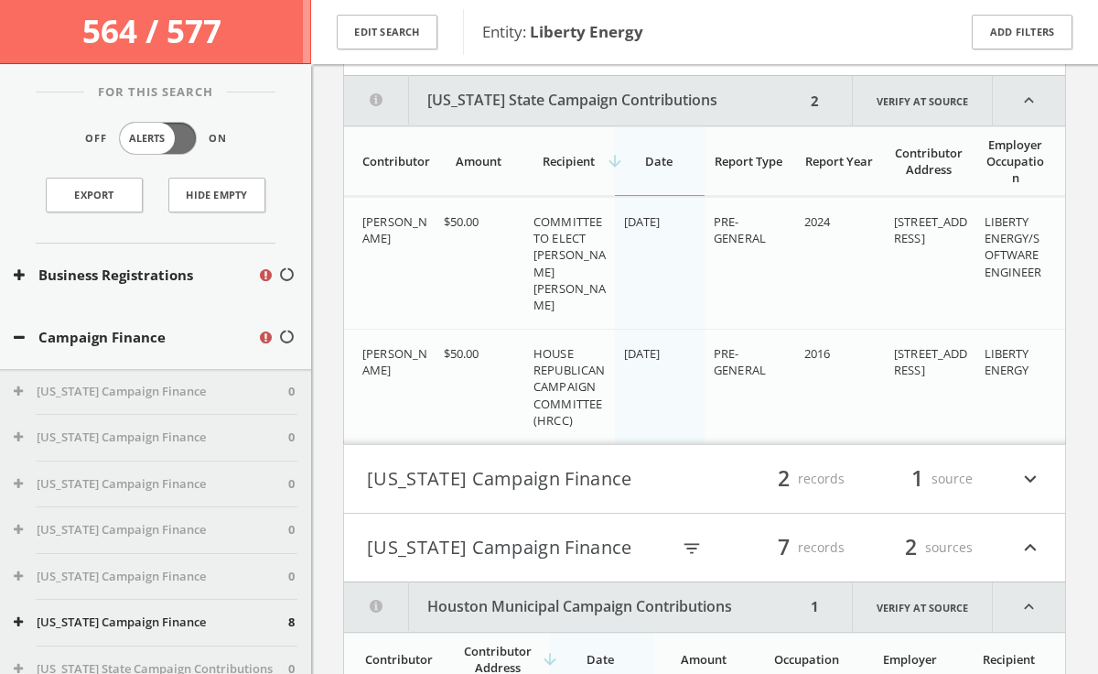
scroll to position [850, 0]
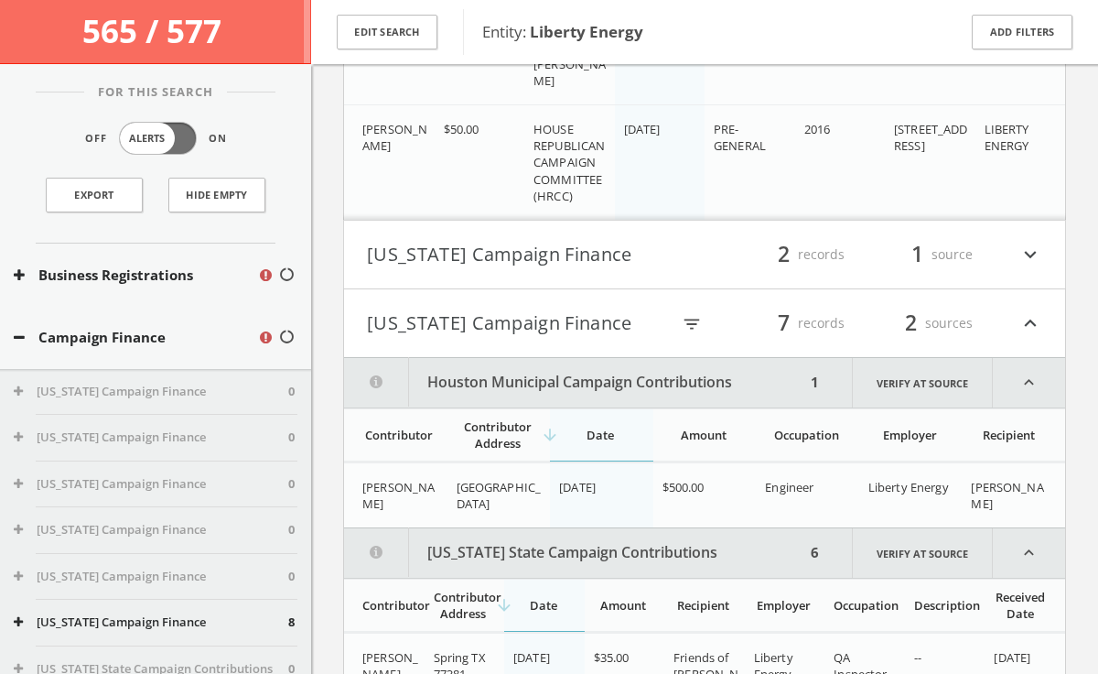
click at [508, 263] on button "[US_STATE] Campaign Finance" at bounding box center [536, 254] width 338 height 31
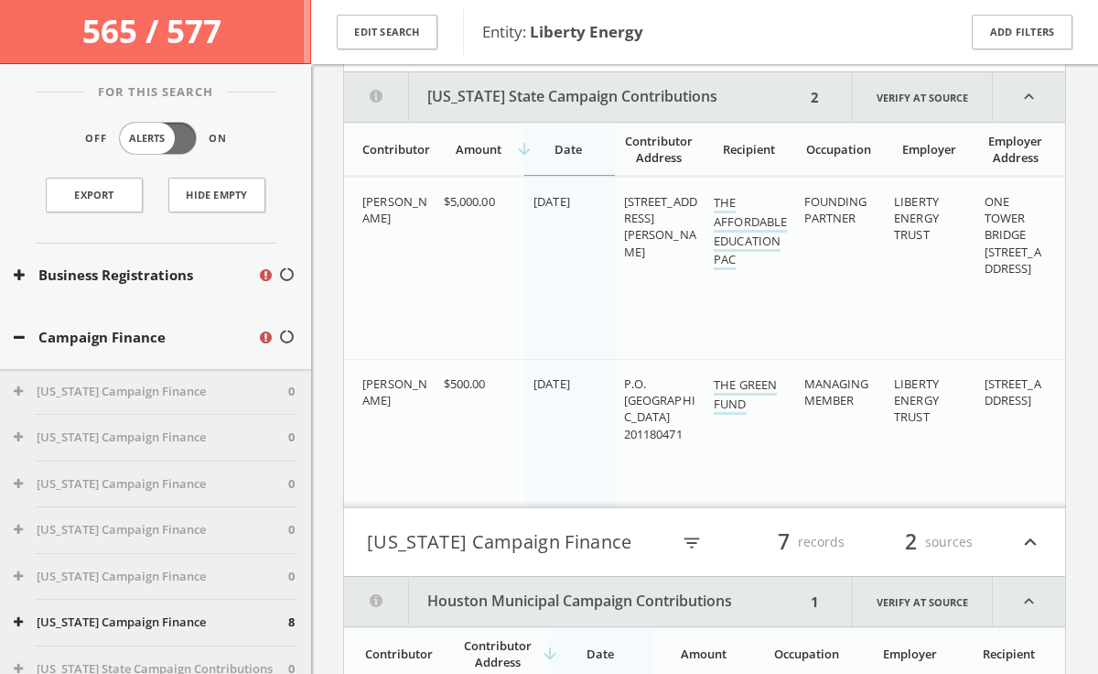
scroll to position [1288, 0]
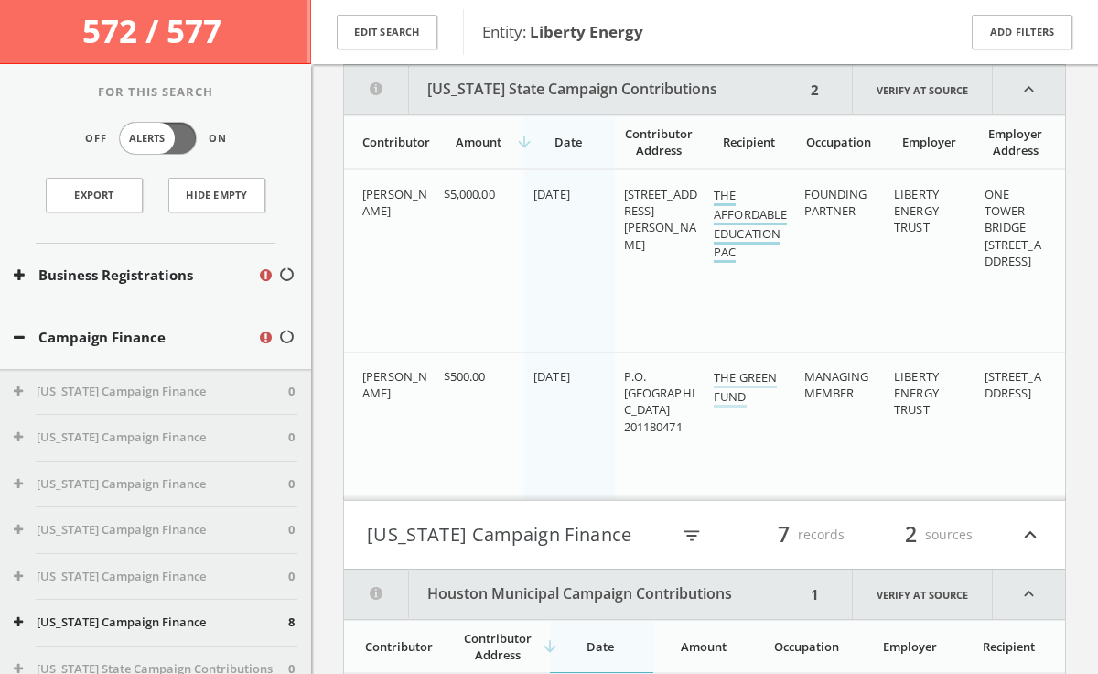
click at [744, 225] on link "THE AFFORDABLE EDUCATION PAC" at bounding box center [750, 225] width 73 height 76
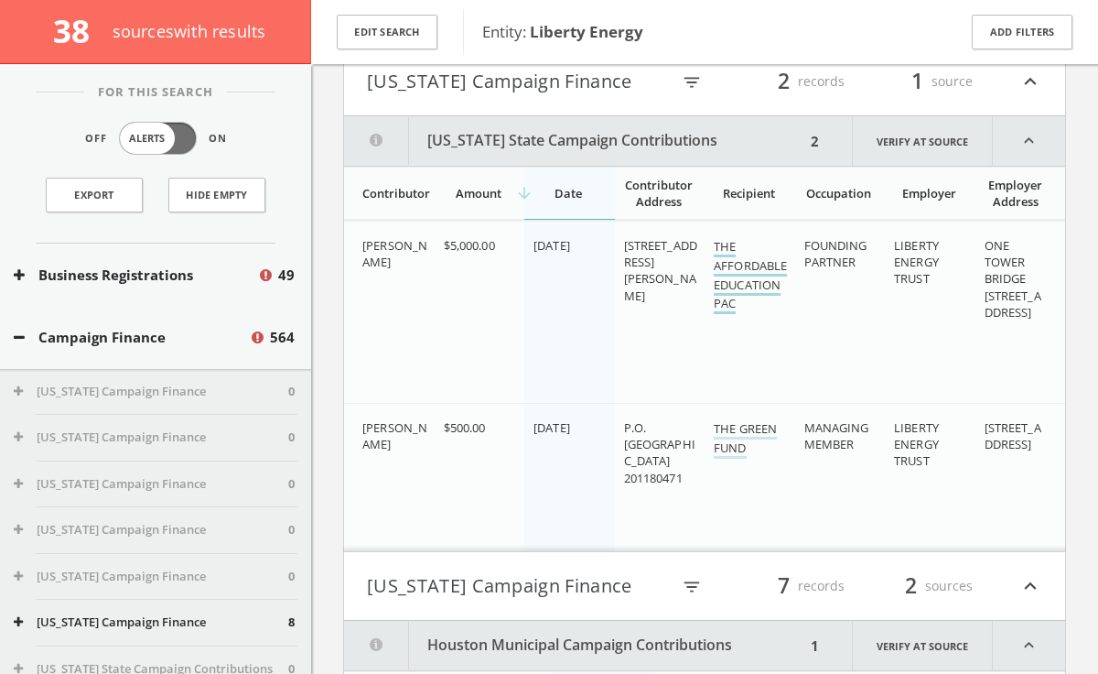
scroll to position [1339, 0]
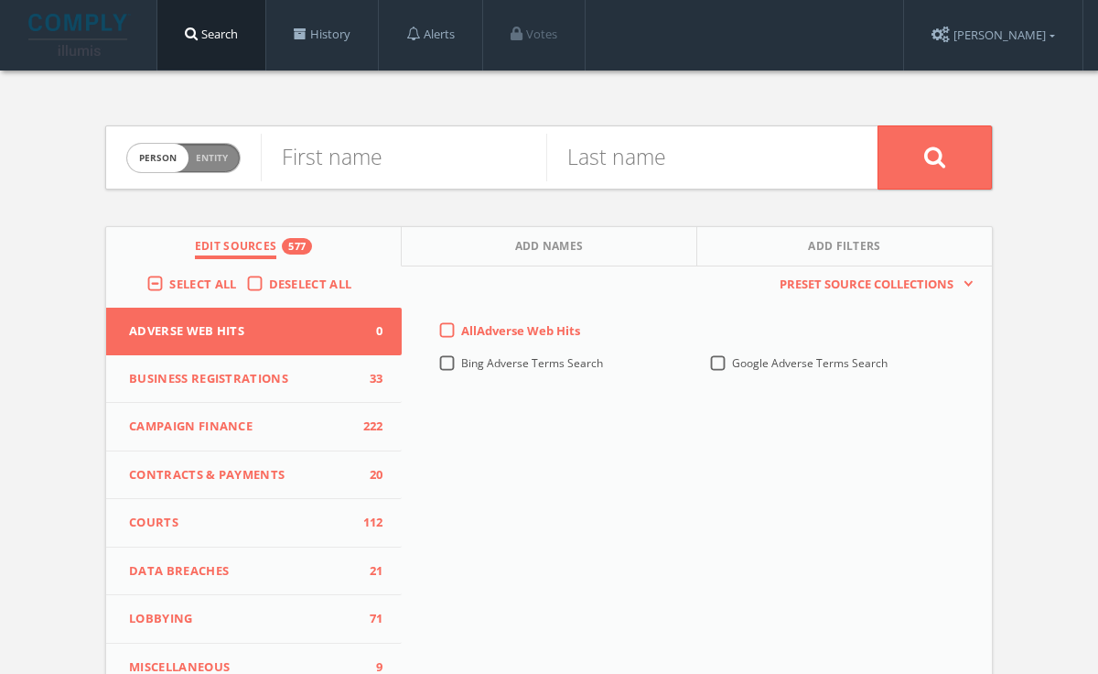
click at [225, 160] on span "Entity" at bounding box center [212, 158] width 32 height 14
checkbox input "true"
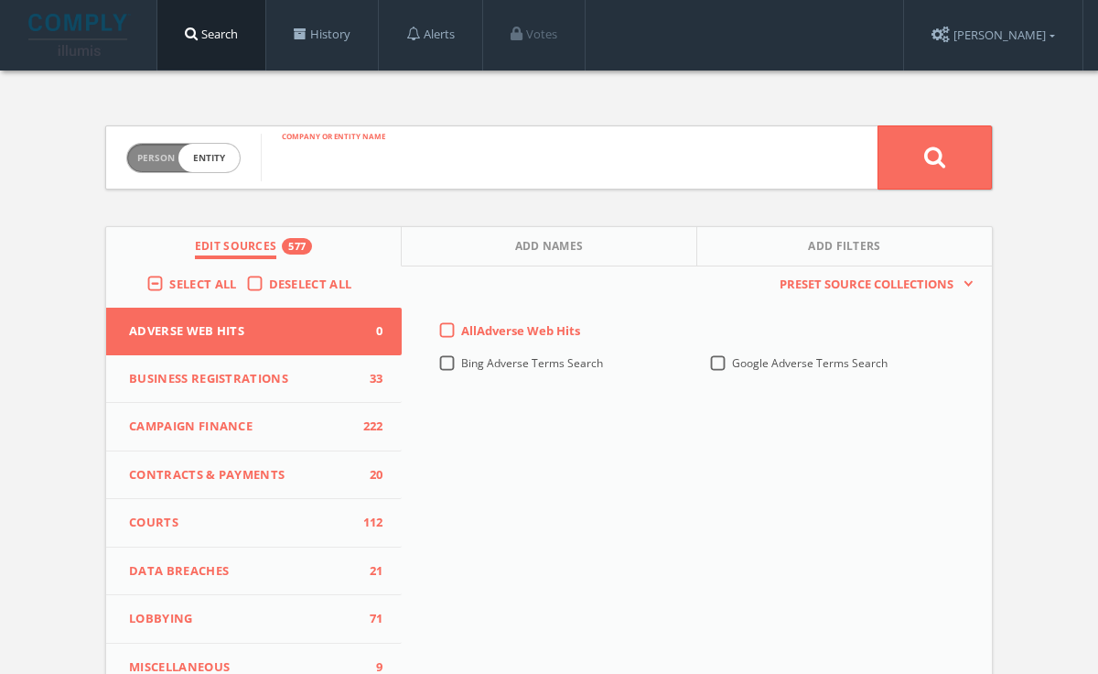
click at [367, 167] on input "text" at bounding box center [569, 158] width 617 height 48
paste input "Permian Strategic Partnership"
type input "Permian Strategic Partnership"
click at [914, 167] on button at bounding box center [935, 157] width 114 height 64
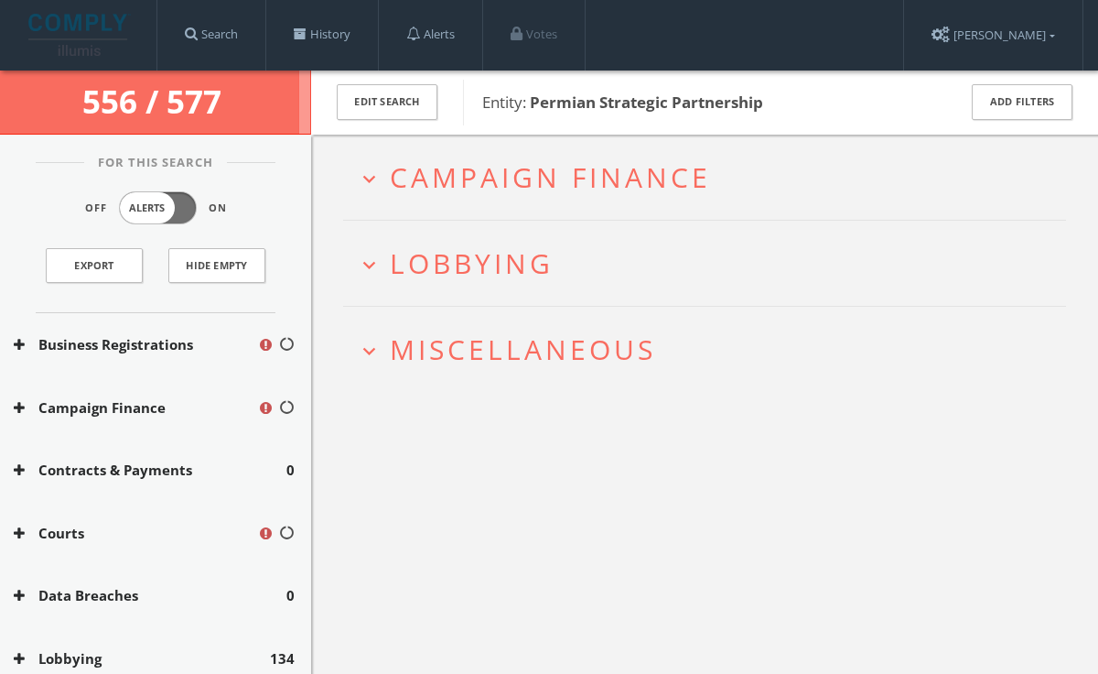
click at [597, 171] on span "Campaign Finance" at bounding box center [550, 177] width 321 height 38
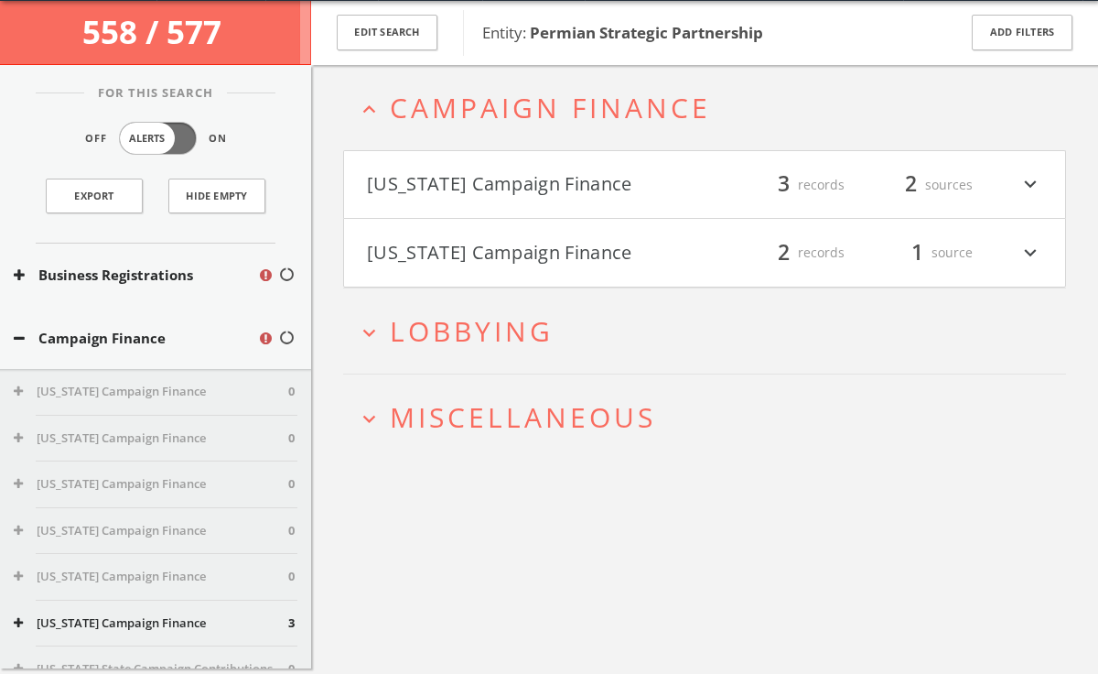
scroll to position [70, 0]
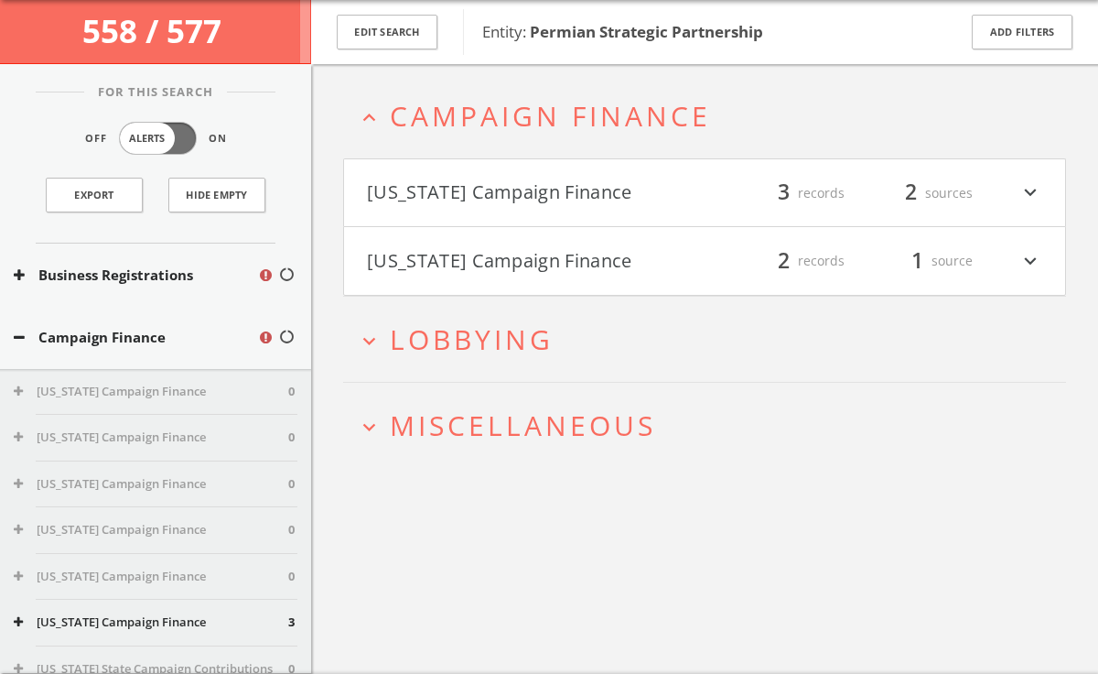
click at [628, 268] on button "[US_STATE] Campaign Finance" at bounding box center [536, 260] width 338 height 31
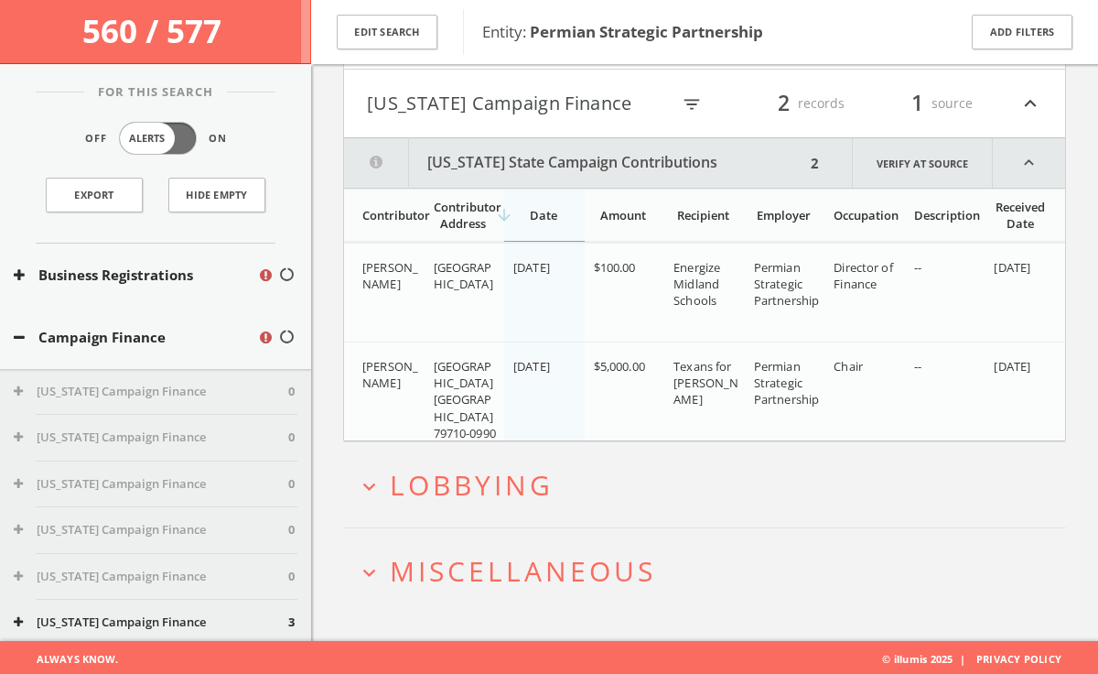
scroll to position [232, 0]
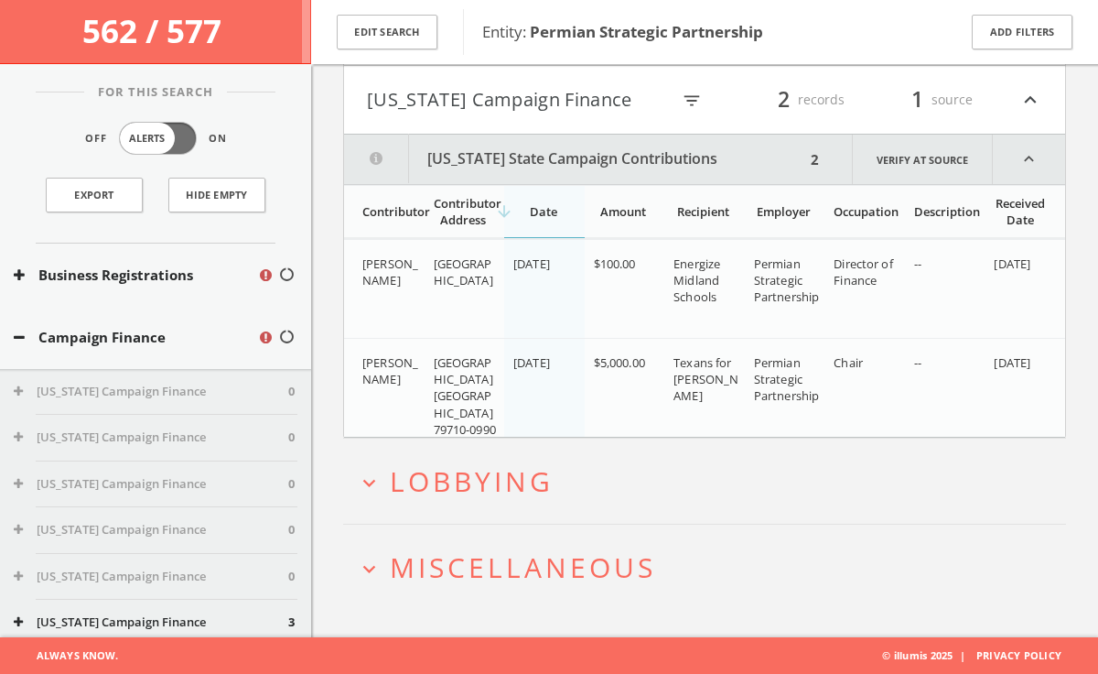
click at [495, 502] on h2 "expand_more Lobbying" at bounding box center [704, 480] width 723 height 85
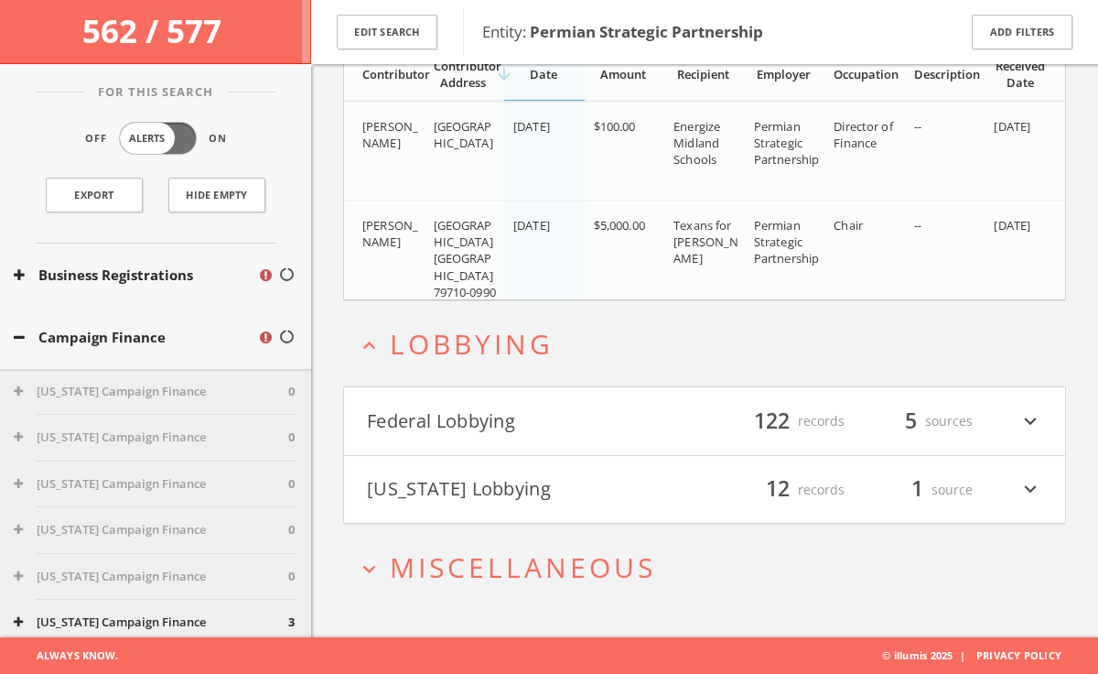
click at [495, 497] on button "[US_STATE] Lobbying" at bounding box center [536, 489] width 338 height 31
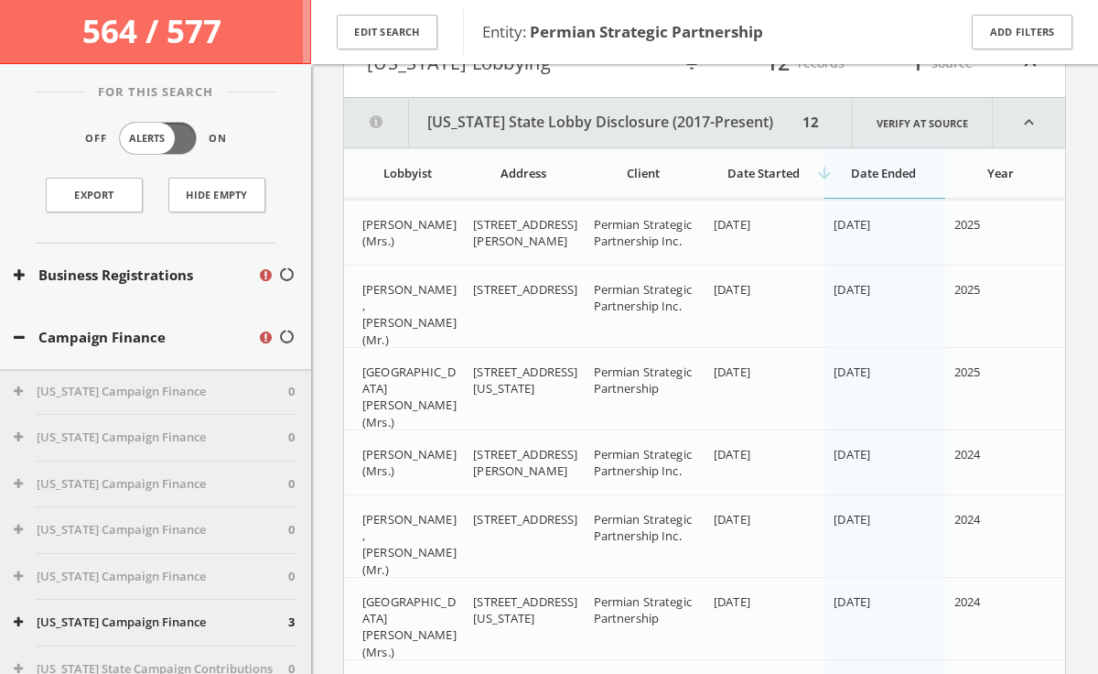
scroll to position [716, 0]
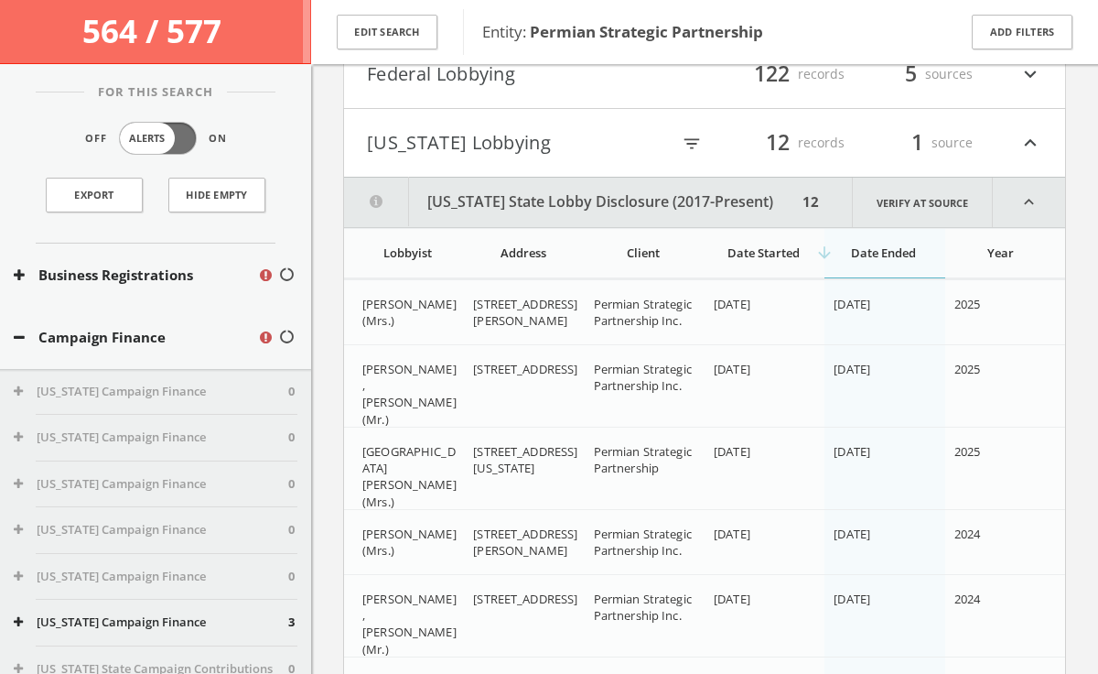
click at [1022, 206] on icon "expand_less" at bounding box center [1029, 202] width 72 height 49
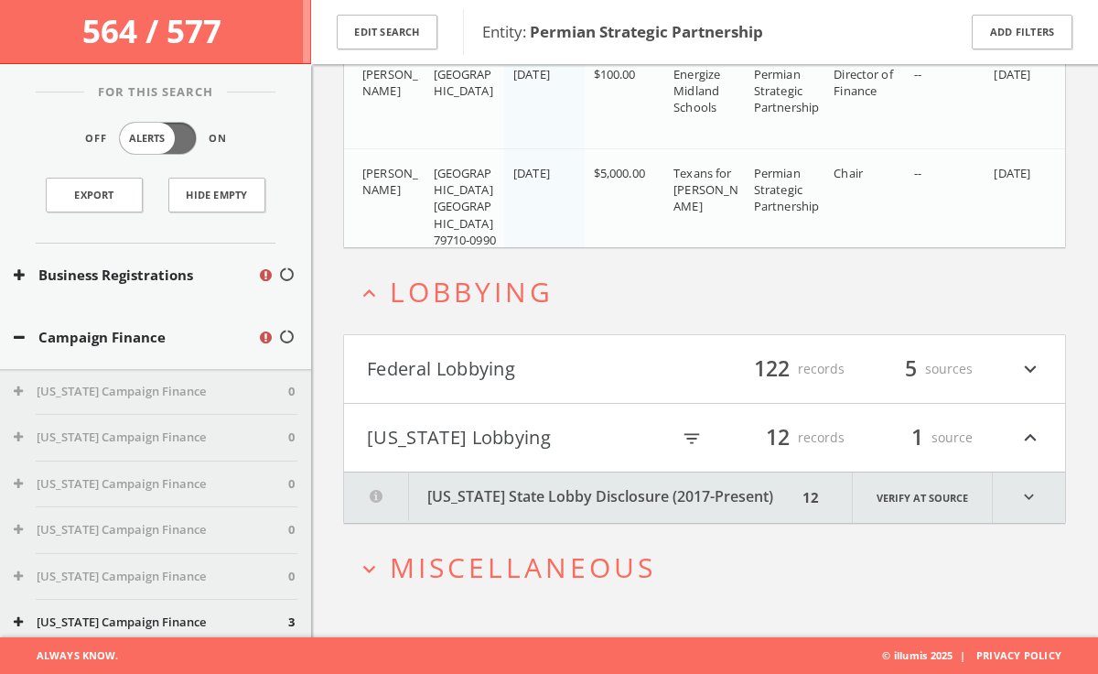
scroll to position [420, 0]
click at [820, 498] on div "12" at bounding box center [810, 498] width 27 height 50
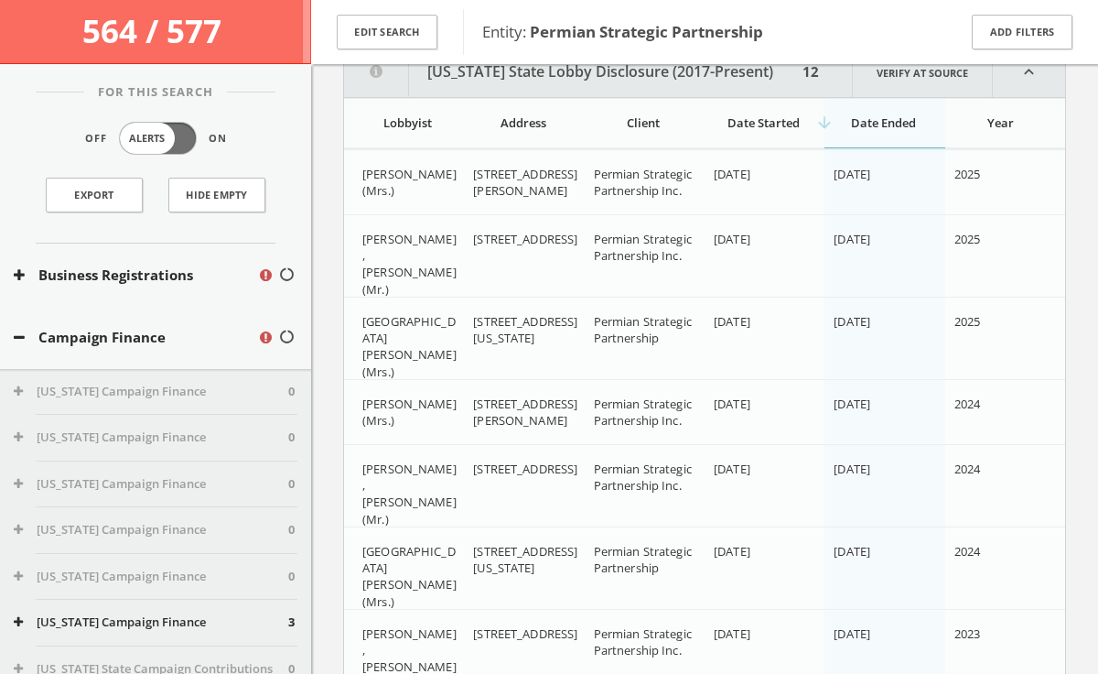
scroll to position [729, 0]
